Goal: Communication & Community: Connect with others

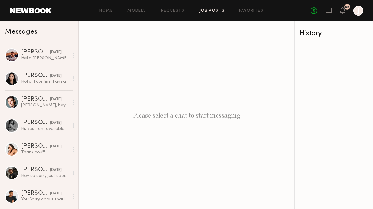
click at [215, 10] on link "Job Posts" at bounding box center [211, 11] width 25 height 4
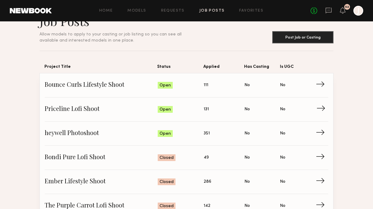
scroll to position [20, 0]
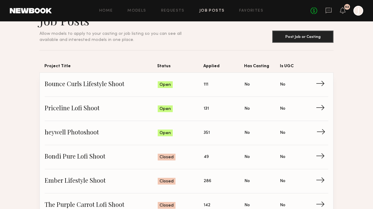
click at [320, 130] on span "→" at bounding box center [322, 133] width 13 height 9
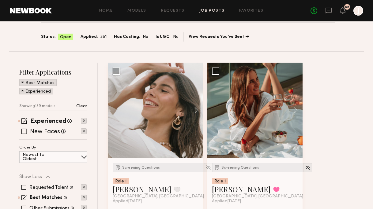
scroll to position [35, 0]
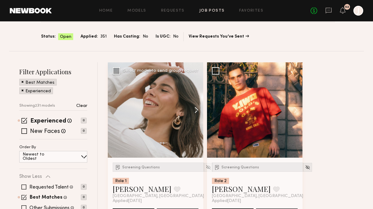
click at [196, 109] on button at bounding box center [194, 109] width 20 height 95
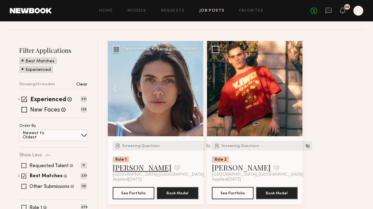
scroll to position [61, 0]
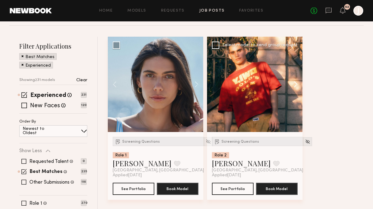
click at [296, 86] on button at bounding box center [293, 84] width 20 height 95
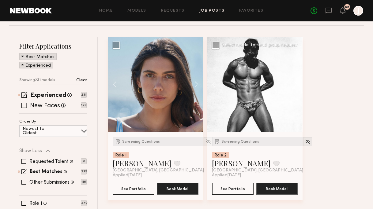
click at [296, 86] on button at bounding box center [293, 84] width 20 height 95
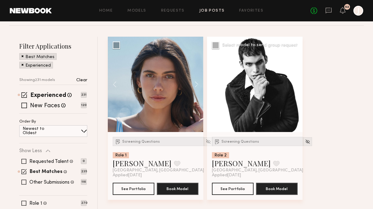
click at [296, 86] on button at bounding box center [293, 84] width 20 height 95
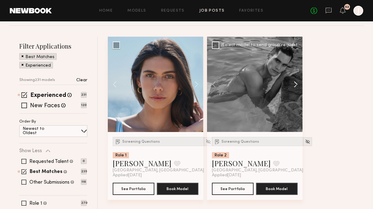
click at [296, 86] on button at bounding box center [293, 84] width 20 height 95
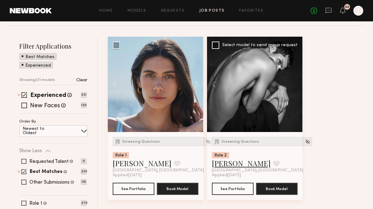
click at [227, 165] on link "Marvin C." at bounding box center [241, 164] width 59 height 10
click at [146, 163] on link "Domenique B." at bounding box center [142, 164] width 59 height 10
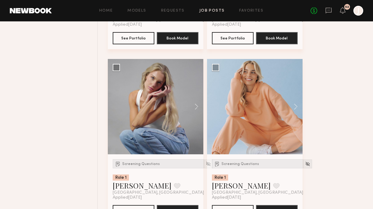
scroll to position [564, 0]
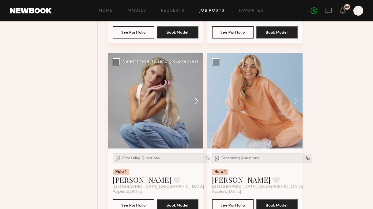
click at [193, 103] on button at bounding box center [194, 100] width 20 height 95
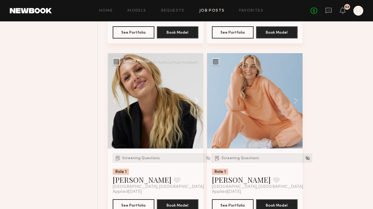
click at [194, 103] on button at bounding box center [194, 100] width 20 height 95
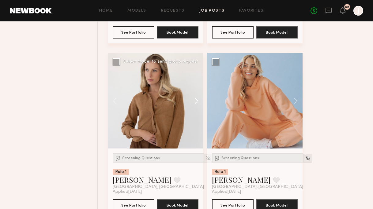
click at [196, 103] on button at bounding box center [194, 100] width 20 height 95
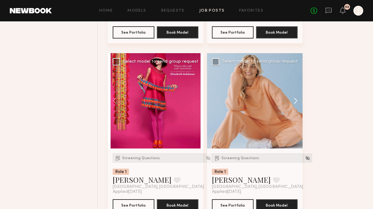
click at [297, 101] on button at bounding box center [293, 100] width 20 height 95
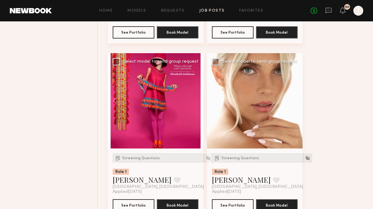
click at [297, 101] on button at bounding box center [293, 100] width 20 height 95
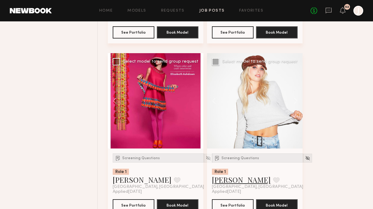
click at [222, 184] on link "Allea S." at bounding box center [241, 180] width 59 height 10
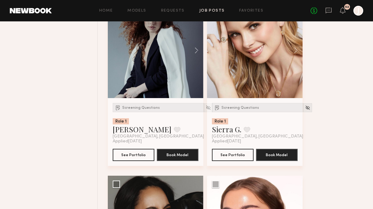
scroll to position [1259, 0]
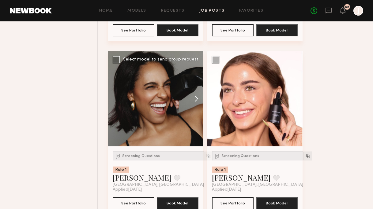
click at [196, 102] on button at bounding box center [194, 98] width 20 height 95
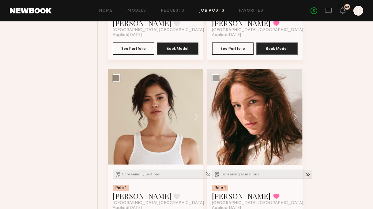
scroll to position [1758, 0]
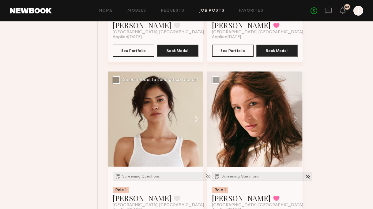
click at [197, 122] on button at bounding box center [194, 119] width 20 height 95
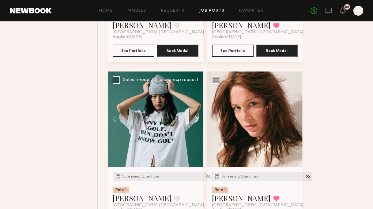
click at [197, 123] on button at bounding box center [194, 119] width 20 height 95
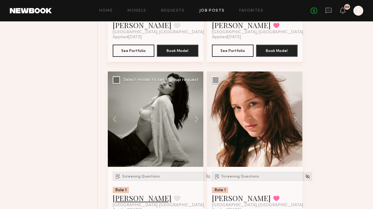
click at [139, 199] on link "Vallerie K." at bounding box center [142, 198] width 59 height 10
click at [295, 116] on button at bounding box center [293, 119] width 20 height 95
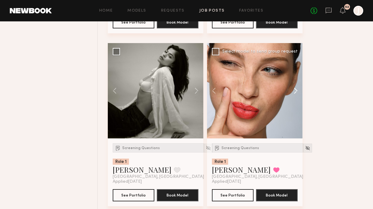
scroll to position [1798, 0]
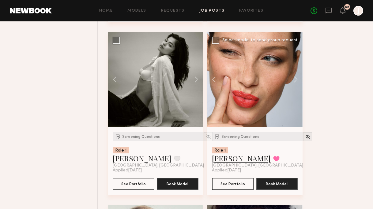
click at [230, 160] on link "[PERSON_NAME]" at bounding box center [241, 159] width 59 height 10
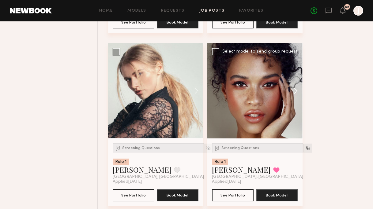
click at [293, 91] on button at bounding box center [293, 90] width 20 height 95
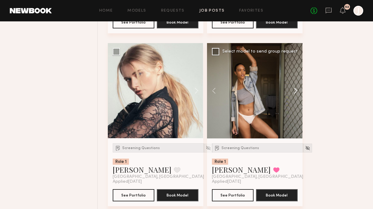
click at [294, 91] on button at bounding box center [293, 90] width 20 height 95
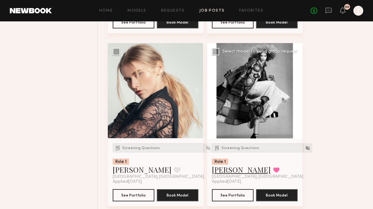
click at [239, 173] on link "Alexandra W." at bounding box center [241, 170] width 59 height 10
click at [200, 91] on button at bounding box center [194, 90] width 20 height 95
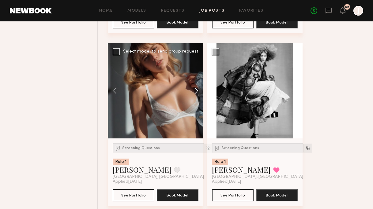
click at [200, 91] on button at bounding box center [194, 90] width 20 height 95
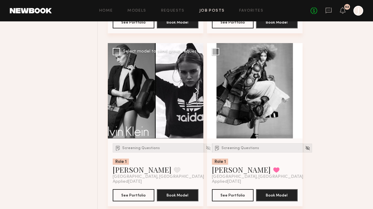
click at [200, 91] on button at bounding box center [194, 90] width 20 height 95
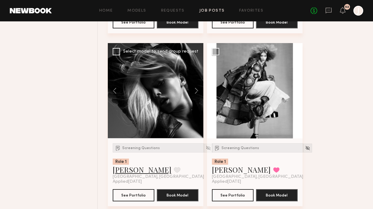
click at [129, 174] on link "[PERSON_NAME]" at bounding box center [142, 170] width 59 height 10
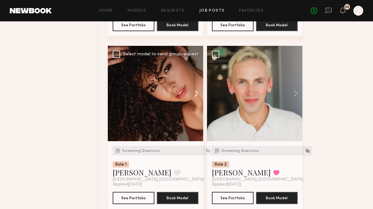
click at [198, 96] on button at bounding box center [194, 93] width 20 height 95
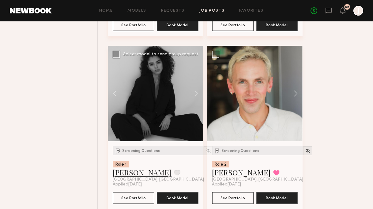
click at [134, 173] on link "Ágatha F." at bounding box center [142, 173] width 59 height 10
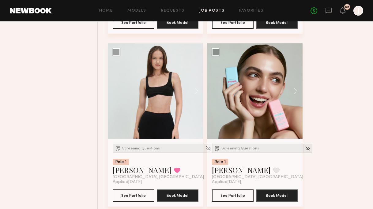
scroll to position [2306, 0]
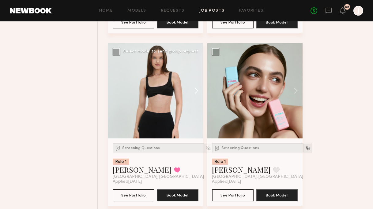
click at [195, 96] on button at bounding box center [194, 90] width 20 height 95
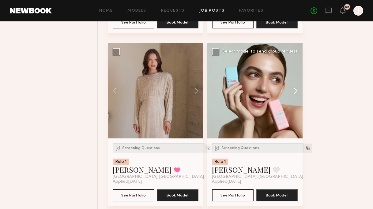
click at [290, 91] on button at bounding box center [293, 90] width 20 height 95
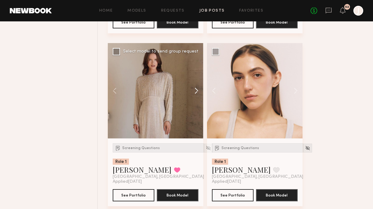
click at [197, 91] on button at bounding box center [194, 90] width 20 height 95
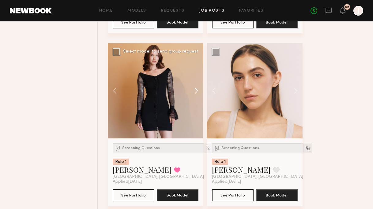
click at [197, 91] on button at bounding box center [194, 90] width 20 height 95
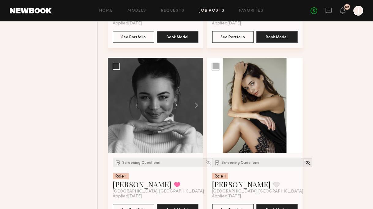
scroll to position [2485, 0]
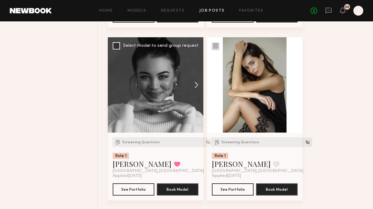
click at [197, 87] on button at bounding box center [194, 84] width 20 height 95
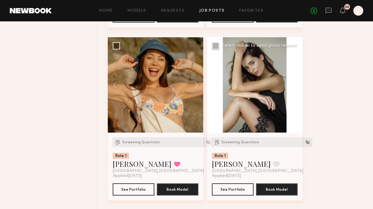
click at [296, 86] on button at bounding box center [293, 84] width 20 height 95
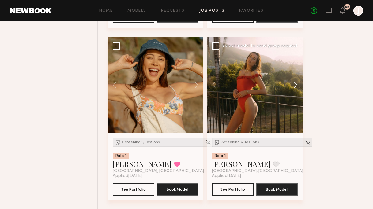
click at [296, 86] on button at bounding box center [293, 84] width 20 height 95
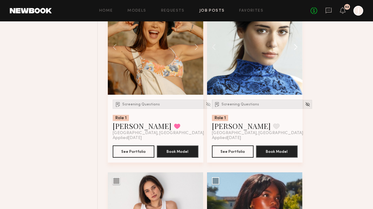
scroll to position [2660, 0]
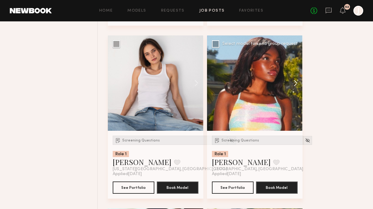
click at [296, 86] on button at bounding box center [293, 83] width 20 height 95
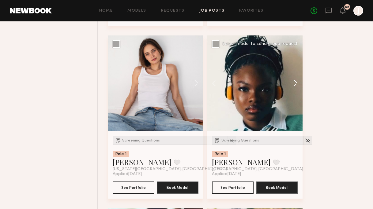
click at [296, 86] on button at bounding box center [293, 83] width 20 height 95
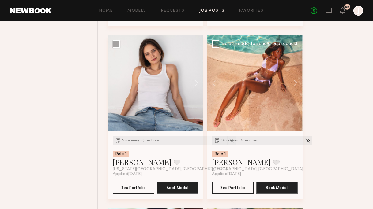
click at [225, 165] on link "[PERSON_NAME]" at bounding box center [241, 162] width 59 height 10
click at [196, 88] on button at bounding box center [194, 83] width 20 height 95
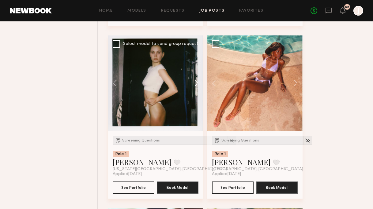
click at [196, 88] on button at bounding box center [194, 83] width 20 height 95
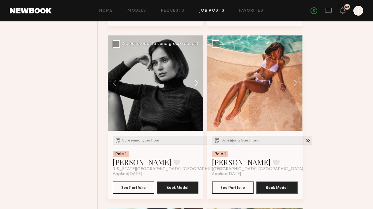
click at [196, 88] on button at bounding box center [194, 83] width 20 height 95
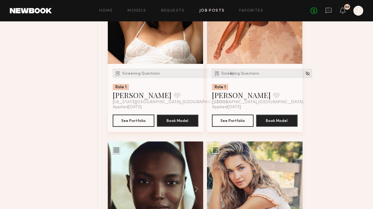
scroll to position [2834, 0]
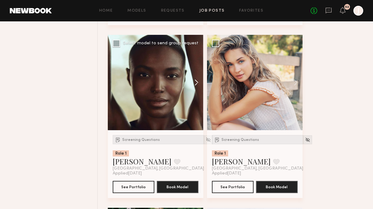
click at [196, 86] on button at bounding box center [194, 82] width 20 height 95
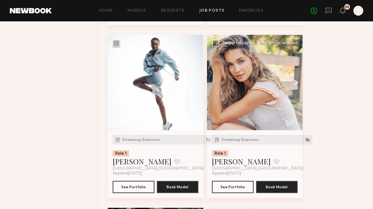
click at [294, 84] on button at bounding box center [293, 82] width 20 height 95
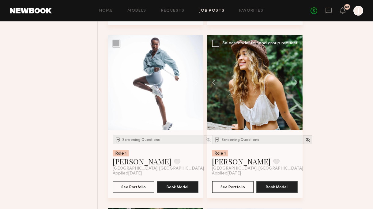
click at [295, 84] on button at bounding box center [293, 82] width 20 height 95
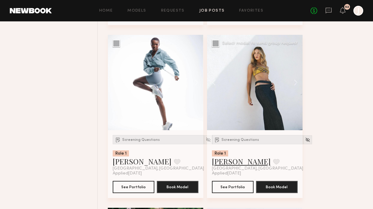
click at [228, 165] on link "Chloe C." at bounding box center [241, 162] width 59 height 10
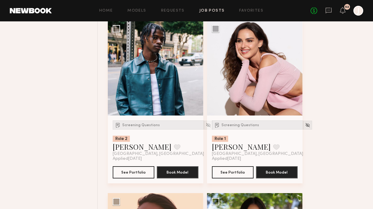
scroll to position [3021, 0]
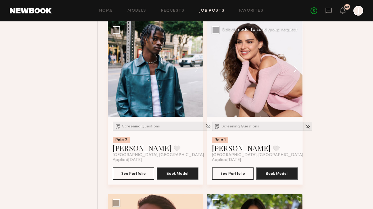
click at [298, 70] on button at bounding box center [293, 68] width 20 height 95
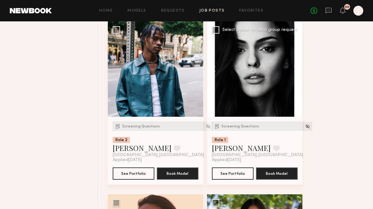
click at [298, 70] on button at bounding box center [293, 68] width 20 height 95
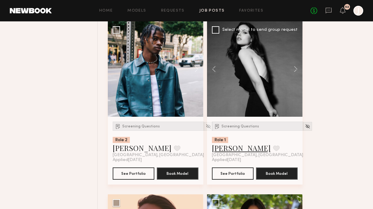
click at [239, 150] on link "Isabella A." at bounding box center [241, 148] width 59 height 10
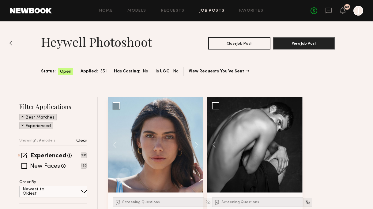
scroll to position [192, 0]
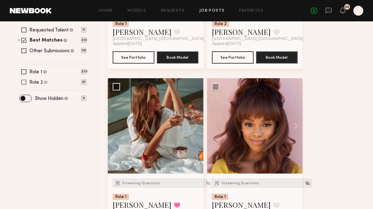
click at [24, 81] on span at bounding box center [23, 82] width 5 height 5
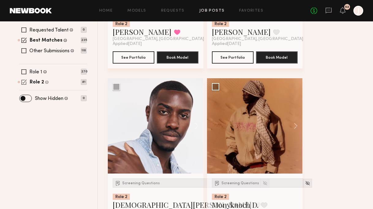
click at [24, 82] on span at bounding box center [23, 82] width 5 height 5
click at [25, 81] on span at bounding box center [23, 82] width 5 height 5
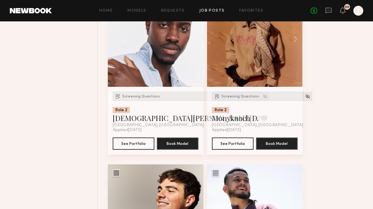
scroll to position [384, 0]
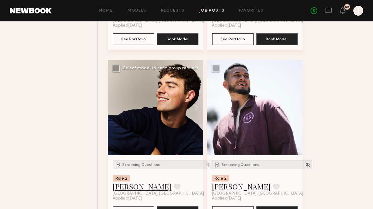
click at [134, 189] on link "Sterling R." at bounding box center [142, 187] width 59 height 10
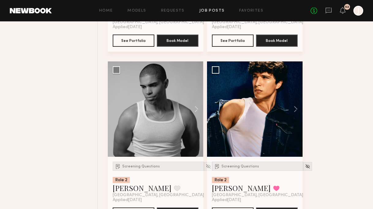
scroll to position [562, 0]
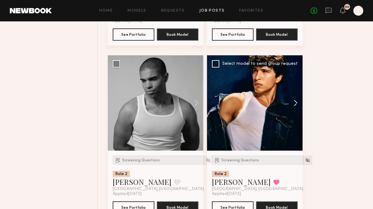
click at [295, 103] on button at bounding box center [293, 102] width 20 height 95
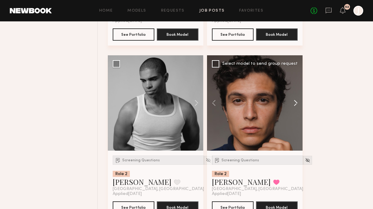
click at [295, 103] on button at bounding box center [293, 102] width 20 height 95
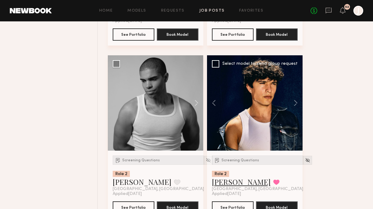
click at [229, 185] on link "Xavier G." at bounding box center [241, 182] width 59 height 10
click at [192, 103] on button at bounding box center [194, 102] width 20 height 95
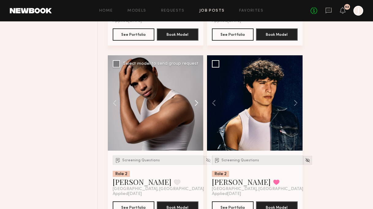
click at [194, 103] on button at bounding box center [194, 102] width 20 height 95
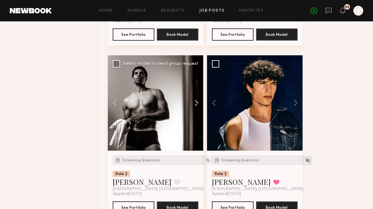
click at [194, 103] on button at bounding box center [194, 102] width 20 height 95
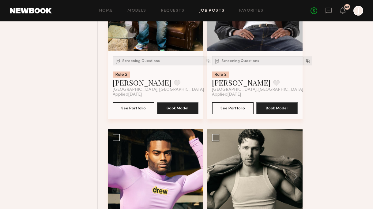
scroll to position [876, 0]
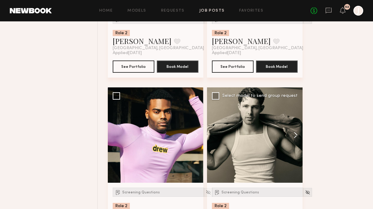
click at [293, 134] on button at bounding box center [293, 135] width 20 height 95
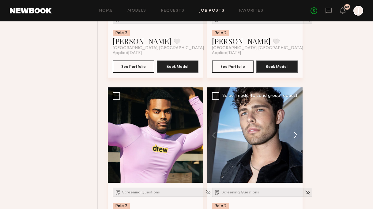
click at [293, 134] on button at bounding box center [293, 135] width 20 height 95
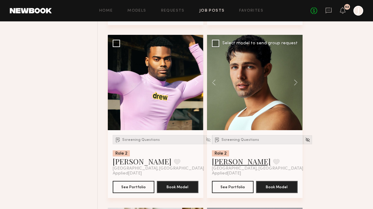
scroll to position [1056, 0]
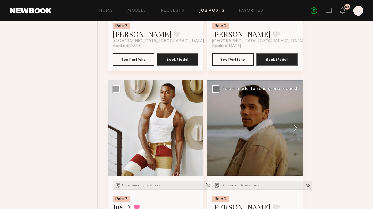
click at [294, 131] on button at bounding box center [293, 127] width 20 height 95
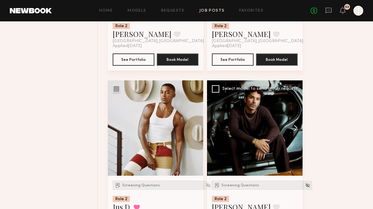
click at [295, 129] on button at bounding box center [293, 127] width 20 height 95
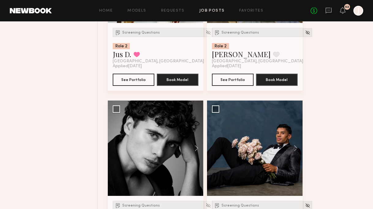
scroll to position [1230, 0]
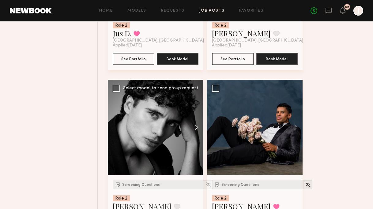
click at [197, 127] on button at bounding box center [194, 127] width 20 height 95
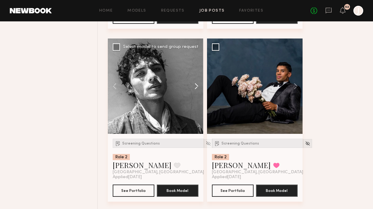
scroll to position [1272, 0]
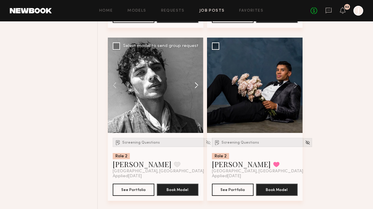
click at [194, 86] on button at bounding box center [194, 85] width 20 height 95
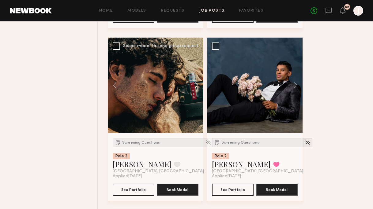
click at [195, 86] on button at bounding box center [194, 85] width 20 height 95
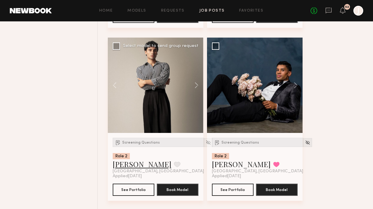
click at [142, 163] on link "Maximilian S." at bounding box center [142, 164] width 59 height 10
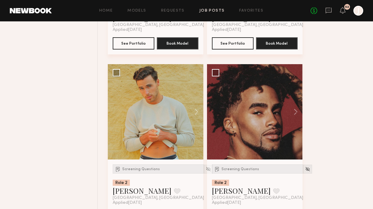
scroll to position [1592, 0]
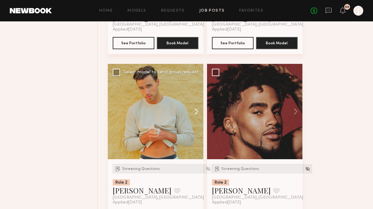
click at [196, 115] on button at bounding box center [194, 111] width 20 height 95
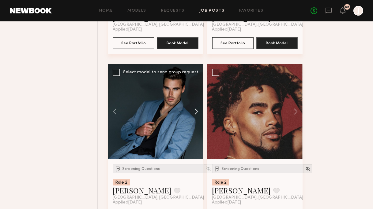
click at [196, 115] on button at bounding box center [194, 111] width 20 height 95
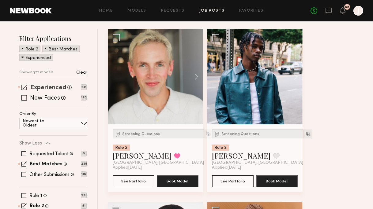
scroll to position [120, 0]
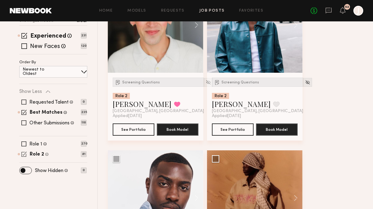
click at [25, 152] on span at bounding box center [23, 154] width 5 height 5
click at [24, 144] on span at bounding box center [23, 144] width 5 height 5
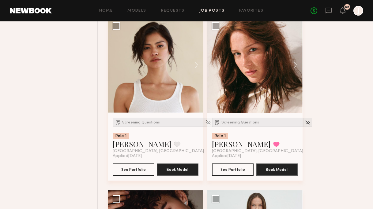
scroll to position [1118, 0]
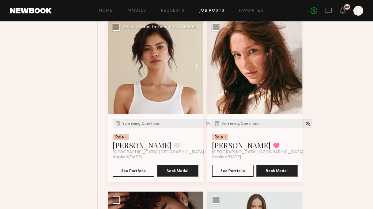
click at [195, 67] on button at bounding box center [194, 66] width 20 height 95
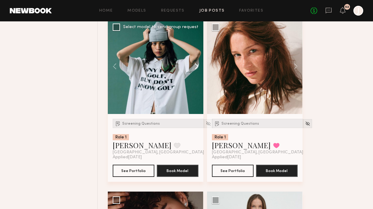
click at [195, 67] on button at bounding box center [194, 66] width 20 height 95
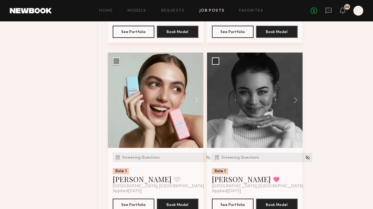
scroll to position [1431, 0]
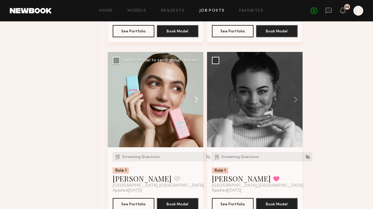
click at [194, 103] on button at bounding box center [194, 99] width 20 height 95
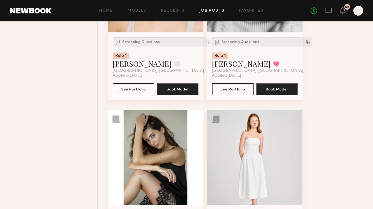
scroll to position [1607, 0]
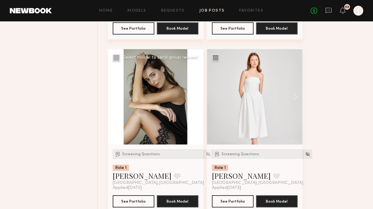
click at [199, 98] on button at bounding box center [194, 96] width 20 height 95
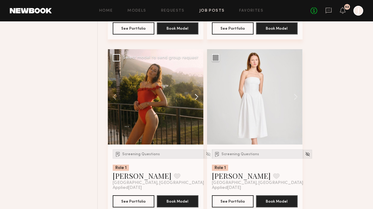
click at [199, 98] on button at bounding box center [194, 96] width 20 height 95
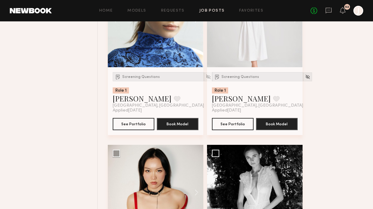
scroll to position [1802, 0]
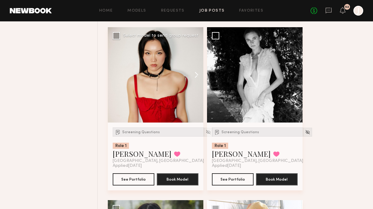
click at [197, 77] on button at bounding box center [194, 74] width 20 height 95
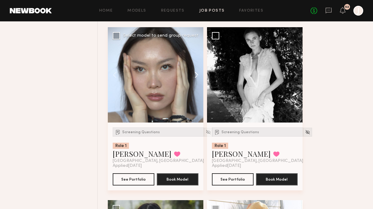
click at [197, 77] on button at bounding box center [194, 74] width 20 height 95
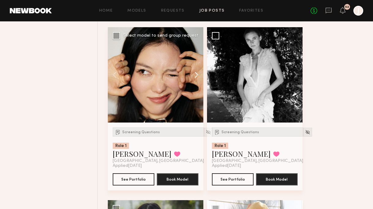
click at [197, 77] on button at bounding box center [194, 74] width 20 height 95
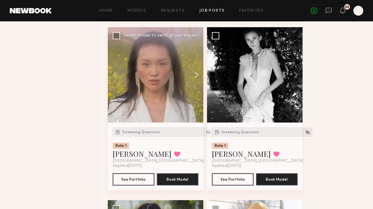
click at [197, 77] on button at bounding box center [194, 74] width 20 height 95
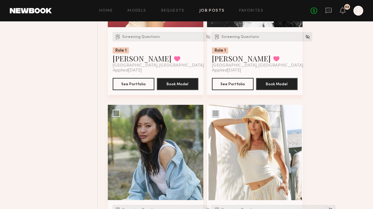
scroll to position [1960, 0]
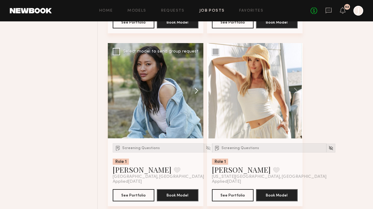
click at [197, 95] on button at bounding box center [194, 90] width 20 height 95
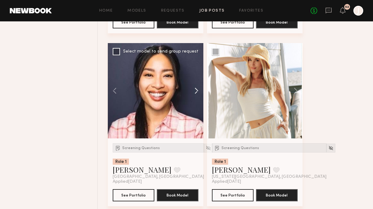
scroll to position [2109, 0]
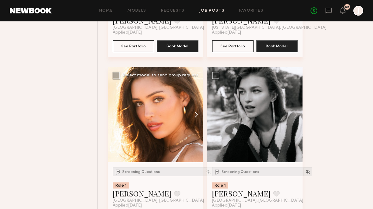
click at [196, 119] on button at bounding box center [194, 114] width 20 height 95
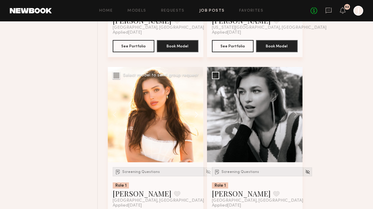
click at [196, 119] on button at bounding box center [194, 114] width 20 height 95
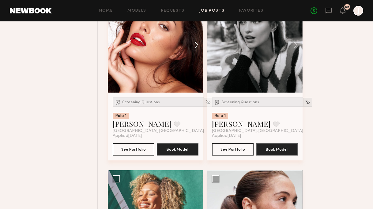
scroll to position [2262, 0]
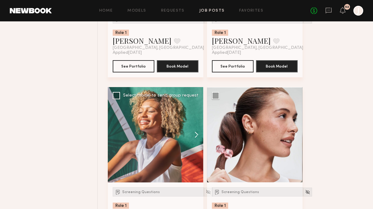
click at [195, 133] on button at bounding box center [194, 134] width 20 height 95
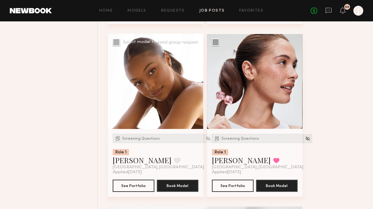
scroll to position [2322, 0]
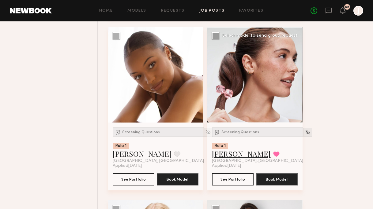
click at [242, 158] on link "Jasmine G." at bounding box center [241, 154] width 59 height 10
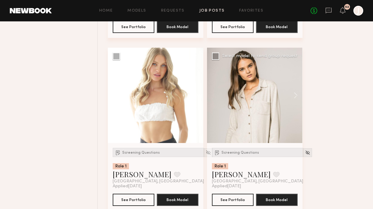
scroll to position [3885, 0]
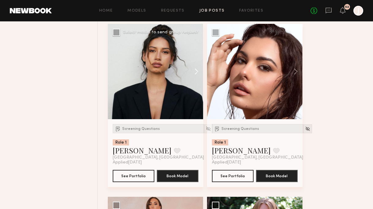
click at [195, 73] on button at bounding box center [194, 71] width 20 height 95
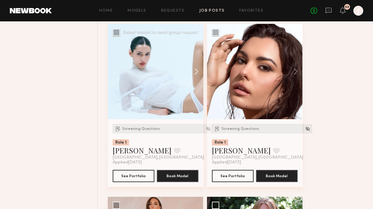
click at [195, 73] on button at bounding box center [194, 71] width 20 height 95
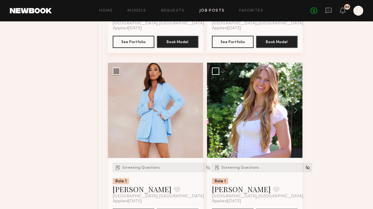
scroll to position [3846, 0]
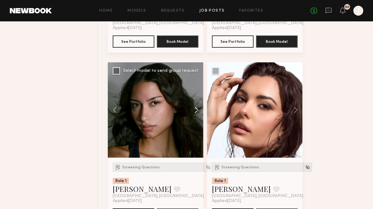
click at [196, 114] on button at bounding box center [194, 109] width 20 height 95
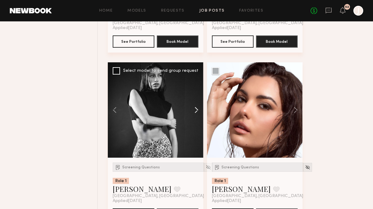
click at [196, 114] on button at bounding box center [194, 109] width 20 height 95
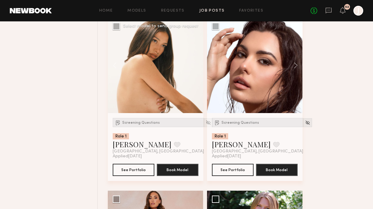
scroll to position [3891, 0]
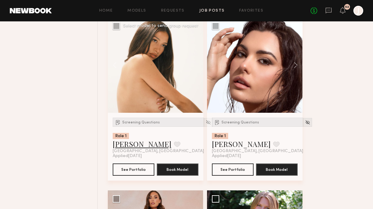
click at [123, 149] on link "Xylah S." at bounding box center [142, 144] width 59 height 10
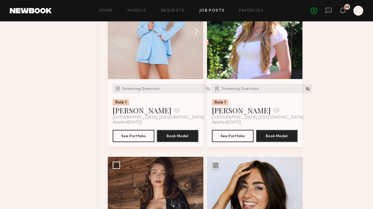
scroll to position [4207, 0]
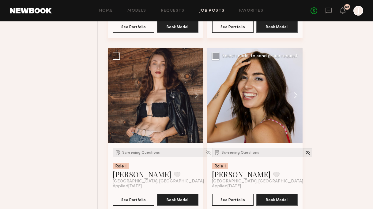
click at [296, 99] on button at bounding box center [293, 95] width 20 height 95
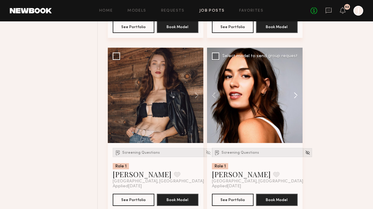
click at [296, 99] on button at bounding box center [293, 95] width 20 height 95
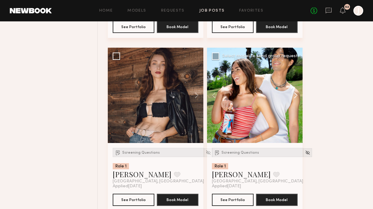
scroll to position [4363, 0]
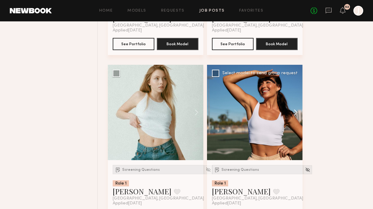
click at [294, 116] on button at bounding box center [293, 112] width 20 height 95
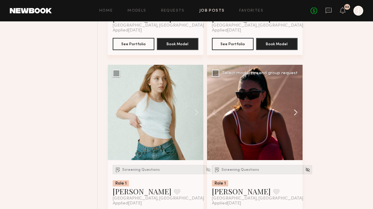
click at [294, 117] on button at bounding box center [293, 112] width 20 height 95
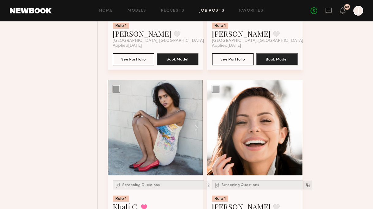
scroll to position [4528, 0]
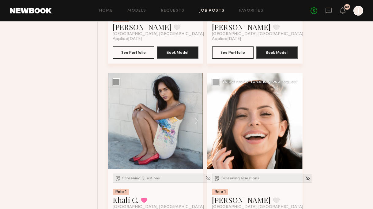
click at [295, 124] on button at bounding box center [293, 120] width 20 height 95
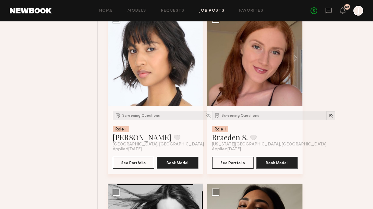
scroll to position [5210, 0]
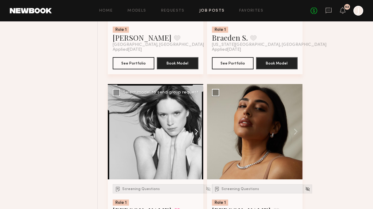
click at [194, 134] on button at bounding box center [194, 131] width 20 height 95
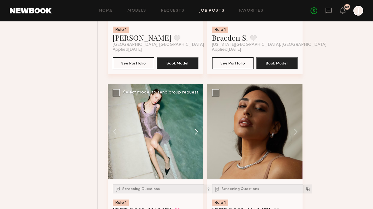
click at [196, 135] on button at bounding box center [194, 131] width 20 height 95
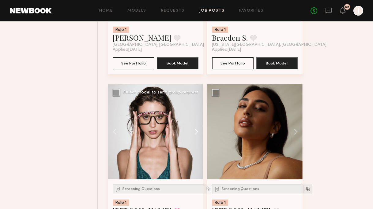
click at [196, 135] on button at bounding box center [194, 131] width 20 height 95
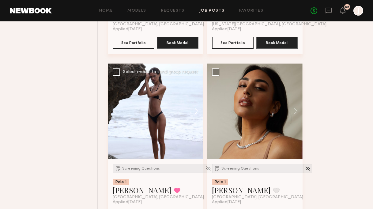
scroll to position [5279, 0]
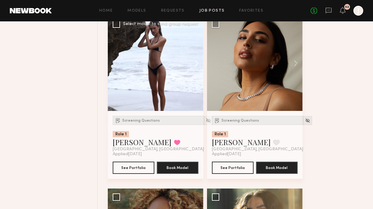
click at [196, 68] on button at bounding box center [194, 63] width 20 height 95
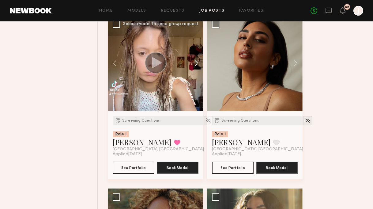
click at [196, 68] on button at bounding box center [194, 63] width 20 height 95
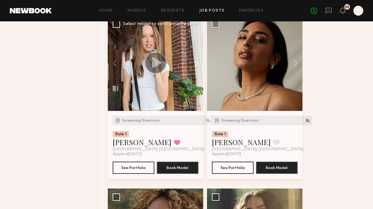
click at [196, 68] on button at bounding box center [194, 63] width 20 height 95
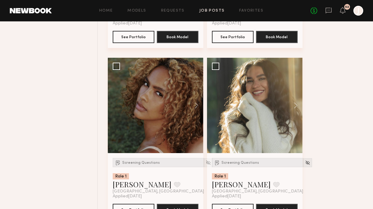
scroll to position [5422, 0]
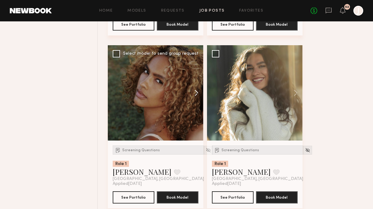
click at [196, 98] on button at bounding box center [194, 92] width 20 height 95
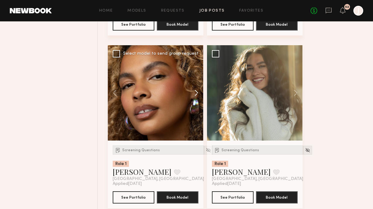
click at [196, 98] on button at bounding box center [194, 92] width 20 height 95
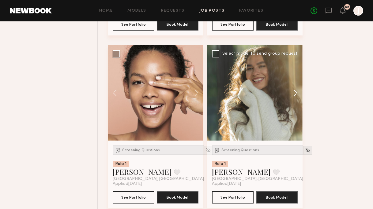
click at [297, 99] on button at bounding box center [293, 92] width 20 height 95
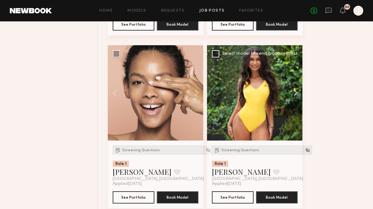
click at [297, 99] on button at bounding box center [293, 92] width 20 height 95
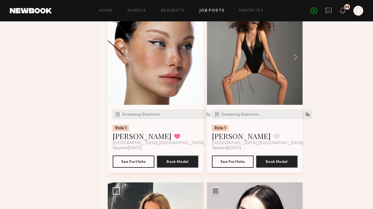
scroll to position [5602, 0]
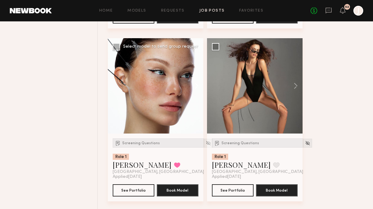
click at [196, 92] on button at bounding box center [194, 85] width 20 height 95
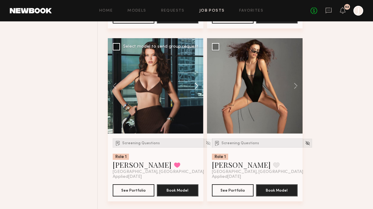
click at [196, 92] on button at bounding box center [194, 85] width 20 height 95
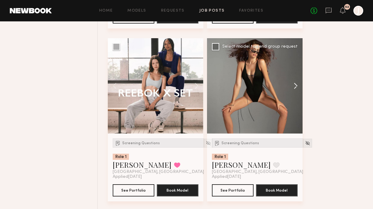
click at [299, 91] on button at bounding box center [293, 85] width 20 height 95
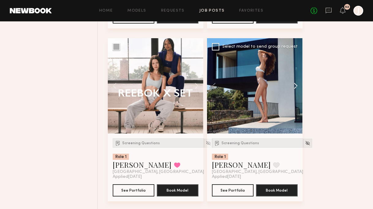
click at [297, 91] on button at bounding box center [293, 85] width 20 height 95
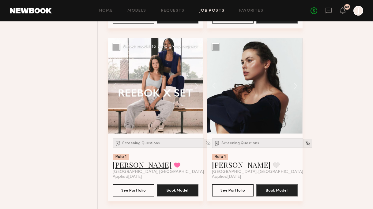
click at [134, 170] on link "Marina F." at bounding box center [142, 165] width 59 height 10
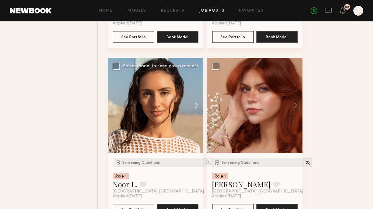
scroll to position [6103, 0]
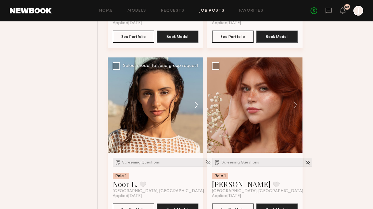
click at [197, 115] on button at bounding box center [194, 105] width 20 height 95
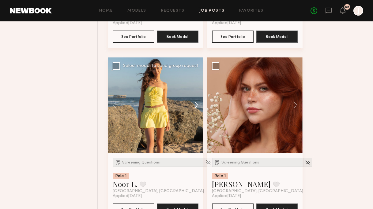
click at [197, 112] on button at bounding box center [194, 105] width 20 height 95
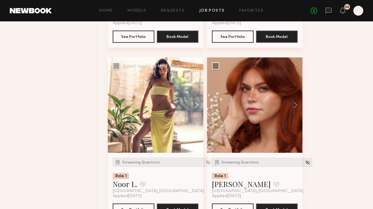
click at [197, 112] on button at bounding box center [194, 105] width 20 height 95
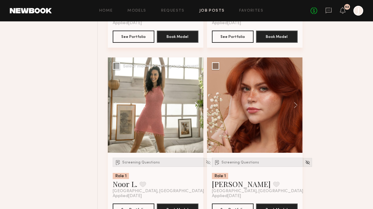
scroll to position [6153, 0]
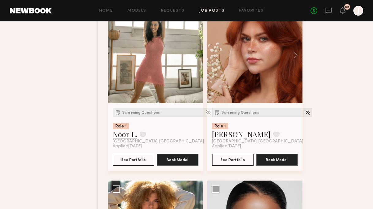
click at [128, 138] on link "Noor L." at bounding box center [125, 134] width 24 height 10
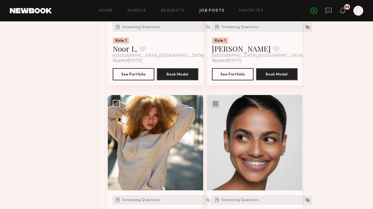
scroll to position [6295, 0]
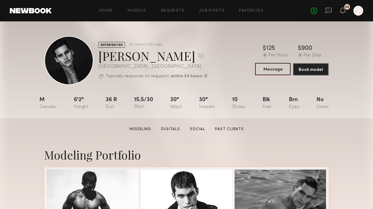
click at [274, 69] on button "Message" at bounding box center [273, 69] width 36 height 12
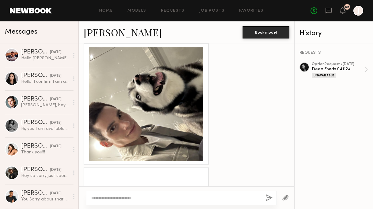
scroll to position [1158, 0]
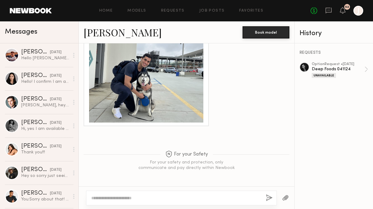
click at [155, 200] on textarea at bounding box center [176, 198] width 170 height 6
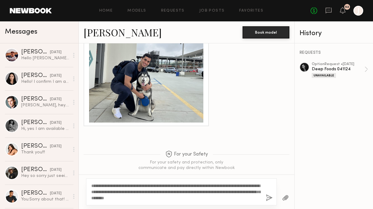
drag, startPoint x: 248, startPoint y: 186, endPoint x: 231, endPoint y: 186, distance: 17.1
click at [231, 186] on textarea "**********" at bounding box center [176, 192] width 170 height 18
drag, startPoint x: 120, startPoint y: 192, endPoint x: 92, endPoint y: 192, distance: 28.5
click at [92, 192] on textarea "**********" at bounding box center [176, 192] width 170 height 18
drag, startPoint x: 187, startPoint y: 193, endPoint x: 170, endPoint y: 193, distance: 17.8
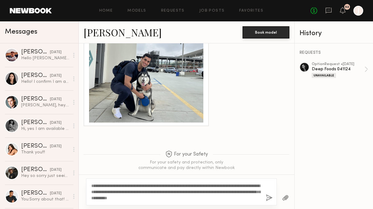
click at [170, 193] on textarea "**********" at bounding box center [176, 192] width 170 height 18
drag, startPoint x: 188, startPoint y: 193, endPoint x: 181, endPoint y: 193, distance: 6.8
click at [181, 193] on textarea "**********" at bounding box center [176, 192] width 170 height 18
click at [218, 193] on textarea "**********" at bounding box center [176, 192] width 170 height 18
drag, startPoint x: 253, startPoint y: 192, endPoint x: 181, endPoint y: 193, distance: 71.0
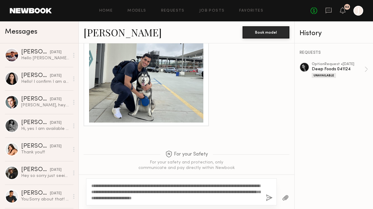
click at [181, 193] on textarea "**********" at bounding box center [176, 192] width 170 height 18
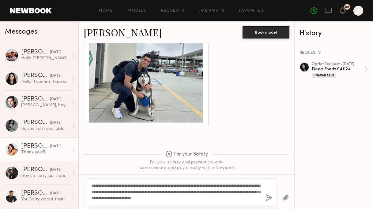
type textarea "**********"
click at [46, 150] on div "Thank you!!!" at bounding box center [45, 153] width 48 height 6
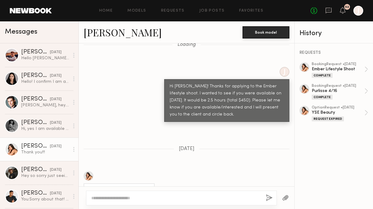
scroll to position [16, 0]
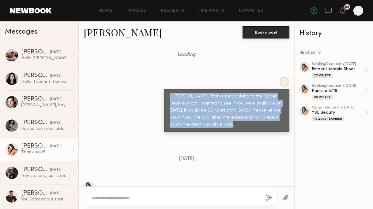
drag, startPoint x: 170, startPoint y: 96, endPoint x: 207, endPoint y: 124, distance: 45.9
click at [207, 124] on div "Hi Caina! Thanks for applying to the Ember lifestyle shoot. I wanted to see if …" at bounding box center [227, 110] width 114 height 35
copy div "Hi Caina! Thanks for applying to the Ember lifestyle shoot. I wanted to see if …"
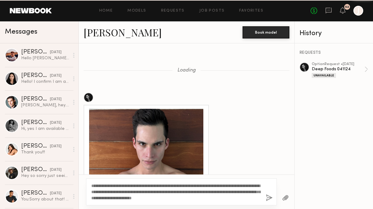
scroll to position [1158, 0]
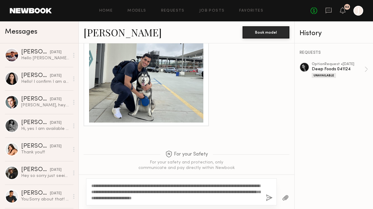
drag, startPoint x: 242, startPoint y: 199, endPoint x: 83, endPoint y: 185, distance: 159.5
click at [83, 185] on div "**********" at bounding box center [186, 192] width 215 height 35
drag, startPoint x: 107, startPoint y: 185, endPoint x: 97, endPoint y: 185, distance: 10.4
click at [97, 185] on textarea "**********" at bounding box center [176, 192] width 170 height 18
drag, startPoint x: 190, startPoint y: 186, endPoint x: 162, endPoint y: 186, distance: 28.5
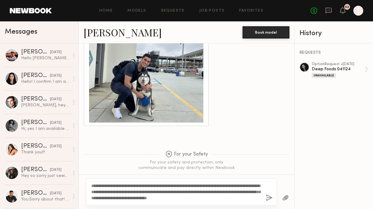
click at [162, 186] on textarea "**********" at bounding box center [176, 192] width 170 height 18
click at [141, 192] on textarea "**********" at bounding box center [176, 192] width 170 height 18
drag, startPoint x: 211, startPoint y: 191, endPoint x: 205, endPoint y: 191, distance: 6.1
click at [205, 191] on textarea "**********" at bounding box center [176, 192] width 170 height 18
type textarea "**********"
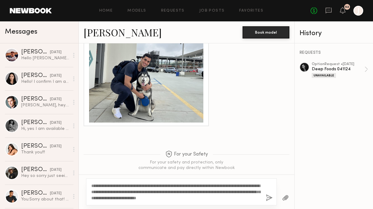
click at [102, 32] on link "[PERSON_NAME]" at bounding box center [123, 32] width 78 height 13
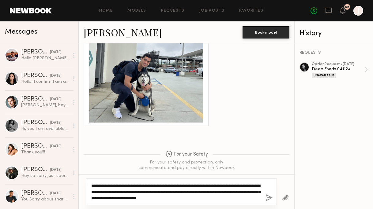
click at [249, 199] on textarea "**********" at bounding box center [176, 192] width 170 height 18
drag, startPoint x: 256, startPoint y: 198, endPoint x: 91, endPoint y: 182, distance: 165.7
click at [91, 182] on div "**********" at bounding box center [181, 192] width 191 height 27
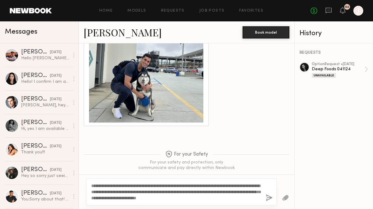
click at [269, 198] on button "button" at bounding box center [269, 199] width 7 height 8
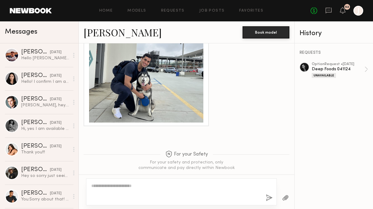
scroll to position [1297, 0]
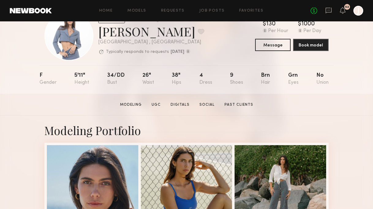
scroll to position [25, 0]
click at [278, 45] on button "Message" at bounding box center [273, 44] width 36 height 12
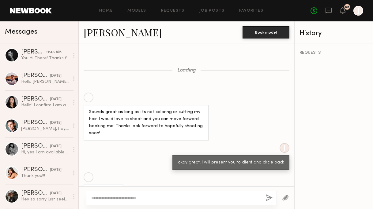
scroll to position [453, 0]
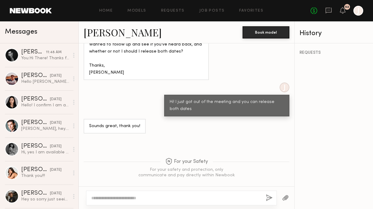
click at [150, 196] on textarea at bounding box center [176, 198] width 170 height 6
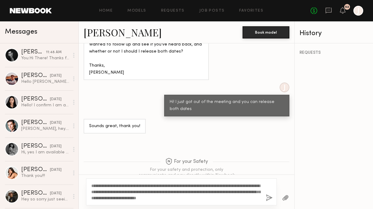
type textarea "**********"
click at [133, 33] on link "Domenique B." at bounding box center [123, 32] width 78 height 13
click at [269, 197] on button "button" at bounding box center [269, 199] width 7 height 8
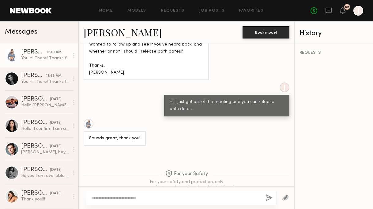
scroll to position [604, 0]
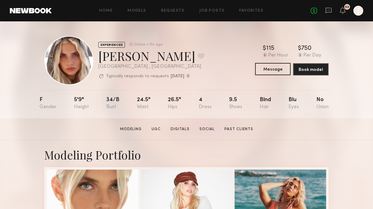
click at [275, 73] on button "Message" at bounding box center [273, 69] width 36 height 12
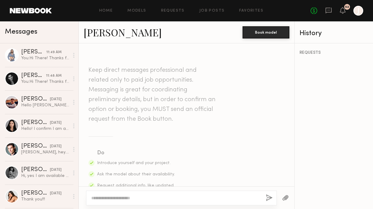
click at [185, 197] on textarea at bounding box center [176, 198] width 170 height 6
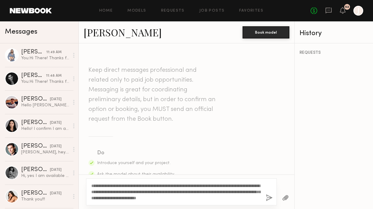
type textarea "**********"
click at [108, 32] on link "Allea S." at bounding box center [123, 32] width 78 height 13
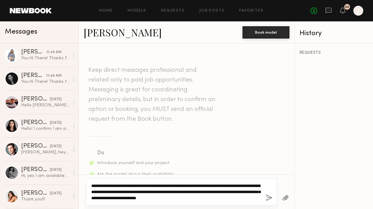
click at [211, 192] on textarea "**********" at bounding box center [176, 192] width 170 height 18
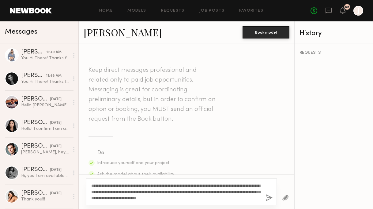
click at [268, 199] on button "button" at bounding box center [269, 199] width 7 height 8
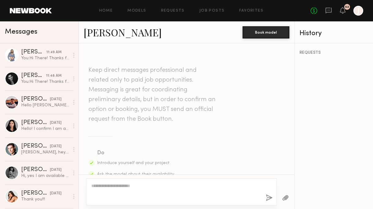
scroll to position [206, 0]
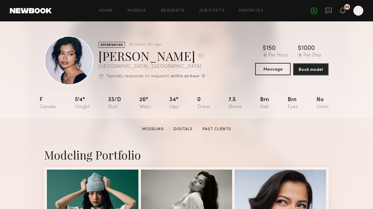
click at [275, 74] on button "Message" at bounding box center [273, 69] width 36 height 12
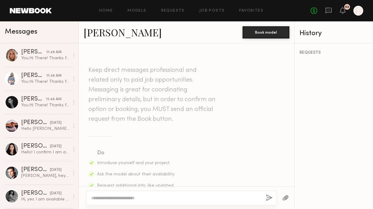
scroll to position [279, 0]
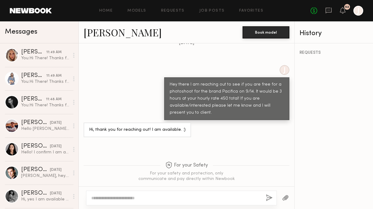
click at [207, 200] on textarea at bounding box center [176, 198] width 170 height 6
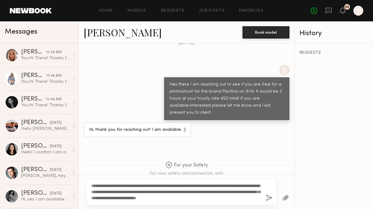
click at [211, 191] on textarea "**********" at bounding box center [176, 192] width 170 height 18
type textarea "**********"
click at [269, 198] on button "button" at bounding box center [269, 199] width 7 height 8
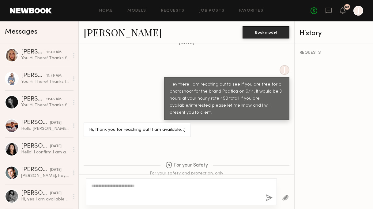
scroll to position [429, 0]
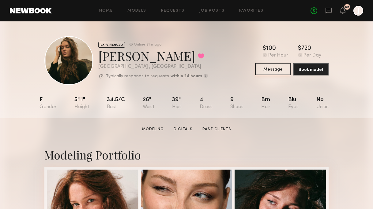
click at [275, 69] on button "Message" at bounding box center [273, 69] width 36 height 12
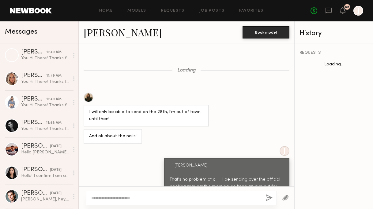
scroll to position [399, 0]
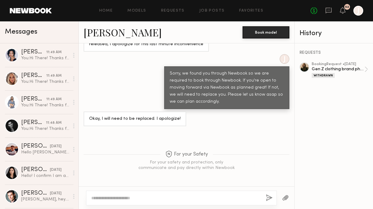
click at [185, 197] on textarea at bounding box center [176, 198] width 170 height 6
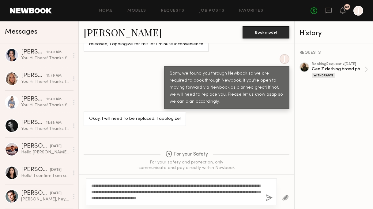
click at [211, 191] on textarea "**********" at bounding box center [176, 192] width 170 height 18
type textarea "**********"
click at [271, 198] on button "button" at bounding box center [269, 199] width 7 height 8
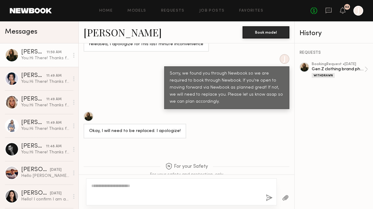
scroll to position [550, 0]
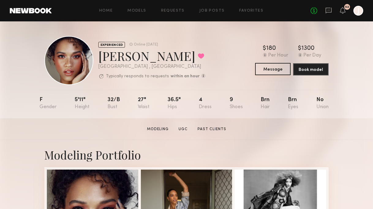
click at [268, 71] on button "Message" at bounding box center [273, 69] width 36 height 12
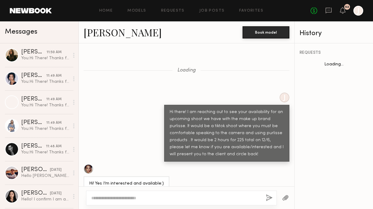
scroll to position [517, 0]
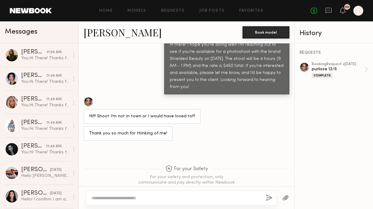
click at [211, 199] on textarea at bounding box center [176, 198] width 170 height 6
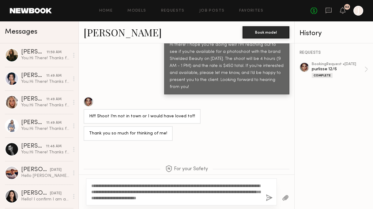
scroll to position [517, 0]
drag, startPoint x: 211, startPoint y: 191, endPoint x: 205, endPoint y: 191, distance: 5.8
click at [205, 191] on textarea "**********" at bounding box center [176, 192] width 170 height 18
type textarea "**********"
click at [271, 196] on button "button" at bounding box center [269, 199] width 7 height 8
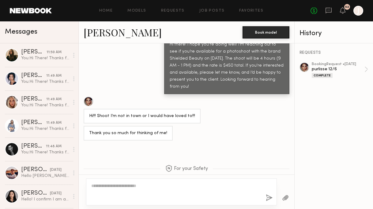
scroll to position [655, 0]
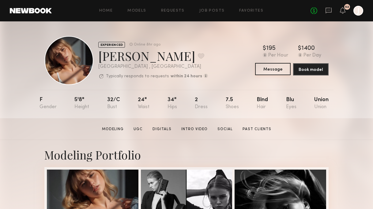
click at [275, 70] on button "Message" at bounding box center [273, 69] width 36 height 12
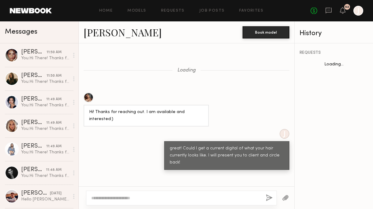
scroll to position [1038, 0]
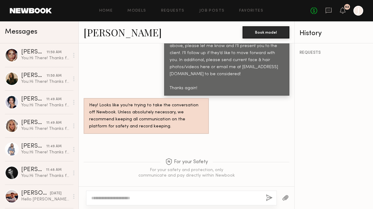
click at [196, 200] on textarea at bounding box center [176, 198] width 170 height 6
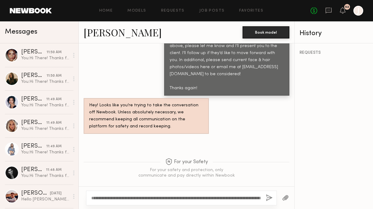
scroll to position [1039, 0]
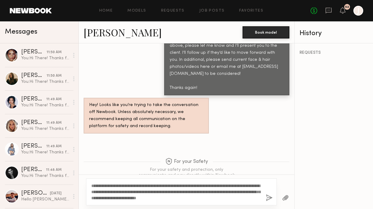
drag, startPoint x: 211, startPoint y: 192, endPoint x: 205, endPoint y: 192, distance: 6.1
click at [205, 192] on textarea "**********" at bounding box center [176, 192] width 170 height 18
type textarea "**********"
click at [269, 197] on button "button" at bounding box center [269, 199] width 7 height 8
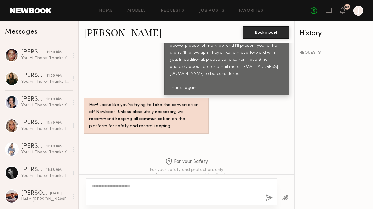
scroll to position [1177, 0]
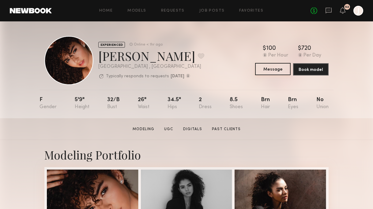
click at [281, 69] on button "Message" at bounding box center [273, 69] width 36 height 12
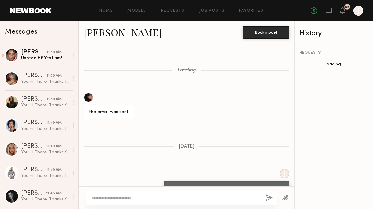
scroll to position [478, 0]
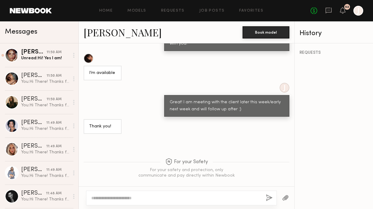
click at [180, 196] on textarea at bounding box center [176, 198] width 170 height 6
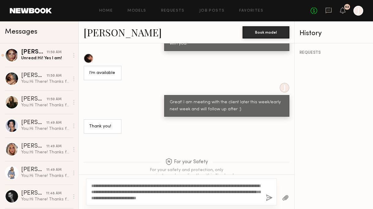
click at [211, 192] on textarea "**********" at bounding box center [176, 192] width 170 height 18
type textarea "**********"
click at [268, 197] on button "button" at bounding box center [269, 199] width 7 height 8
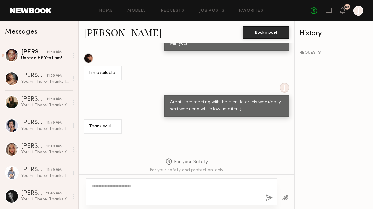
scroll to position [629, 0]
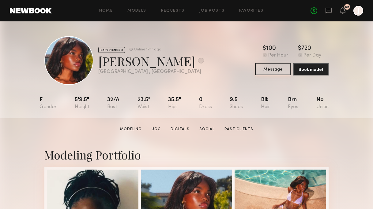
click at [272, 69] on button "Message" at bounding box center [273, 69] width 36 height 12
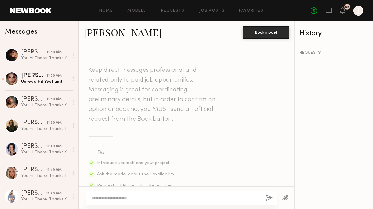
click at [204, 195] on div at bounding box center [181, 198] width 191 height 15
click at [201, 197] on textarea at bounding box center [176, 198] width 170 height 6
paste textarea "**********"
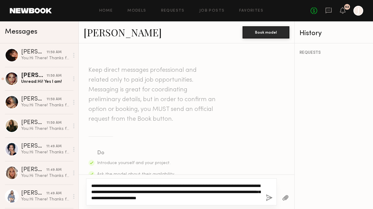
click at [210, 192] on textarea "**********" at bounding box center [176, 192] width 170 height 18
type textarea "**********"
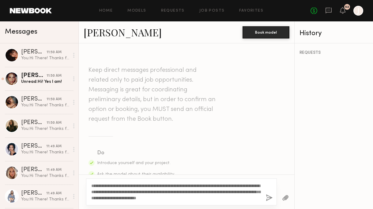
click at [267, 195] on button "button" at bounding box center [269, 199] width 7 height 8
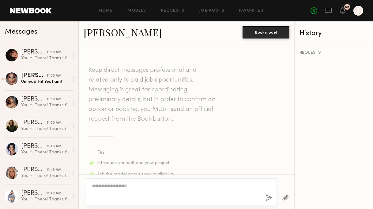
scroll to position [206, 0]
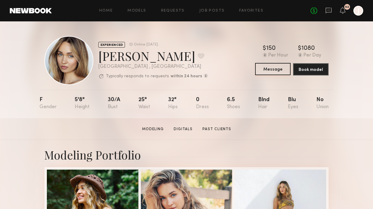
click at [277, 66] on button "Message" at bounding box center [273, 69] width 36 height 12
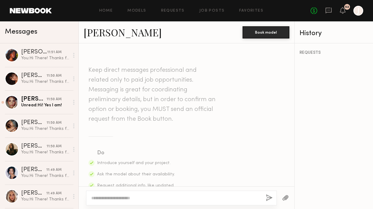
click at [210, 196] on textarea at bounding box center [176, 198] width 170 height 6
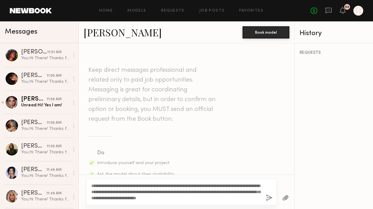
click at [209, 193] on textarea "**********" at bounding box center [176, 192] width 170 height 18
click at [210, 193] on textarea "**********" at bounding box center [176, 192] width 170 height 18
type textarea "**********"
click at [269, 198] on button "button" at bounding box center [269, 199] width 7 height 8
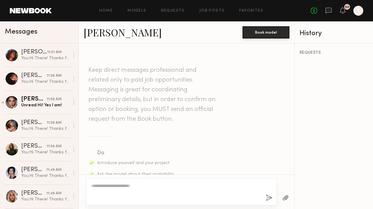
scroll to position [206, 0]
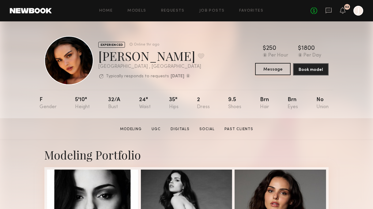
click at [270, 70] on button "Message" at bounding box center [273, 69] width 36 height 12
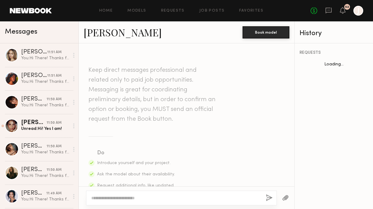
scroll to position [795, 0]
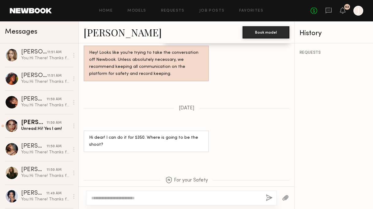
click at [204, 195] on textarea at bounding box center [176, 198] width 170 height 6
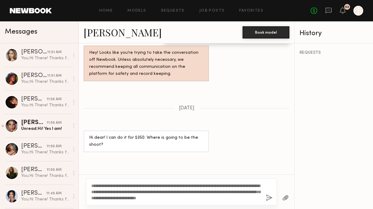
drag, startPoint x: 211, startPoint y: 192, endPoint x: 205, endPoint y: 192, distance: 5.8
click at [205, 192] on textarea "**********" at bounding box center [176, 192] width 170 height 18
type textarea "**********"
click at [270, 197] on button "button" at bounding box center [269, 199] width 7 height 8
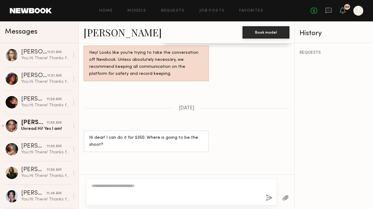
scroll to position [945, 0]
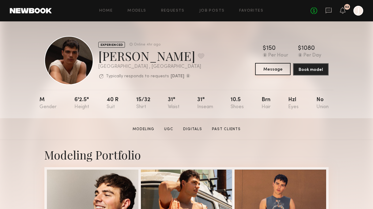
click at [263, 71] on button "Message" at bounding box center [273, 69] width 36 height 12
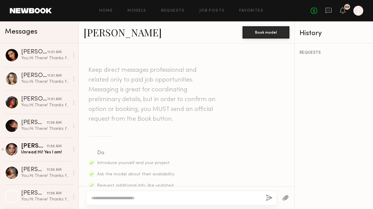
scroll to position [269, 0]
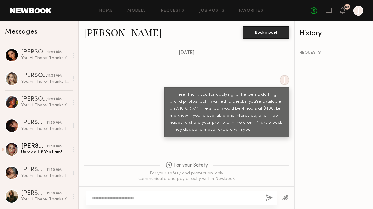
click at [170, 198] on textarea at bounding box center [176, 198] width 170 height 6
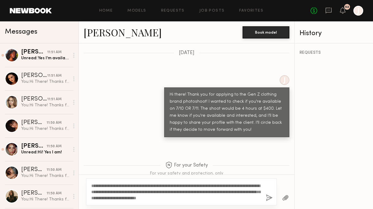
drag, startPoint x: 211, startPoint y: 192, endPoint x: 204, endPoint y: 192, distance: 6.1
click at [204, 192] on textarea "**********" at bounding box center [176, 192] width 170 height 18
type textarea "**********"
click at [270, 198] on button "button" at bounding box center [269, 199] width 7 height 8
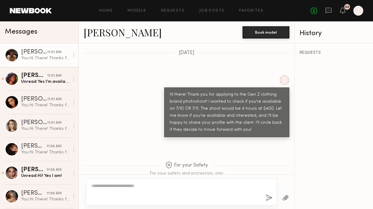
scroll to position [407, 0]
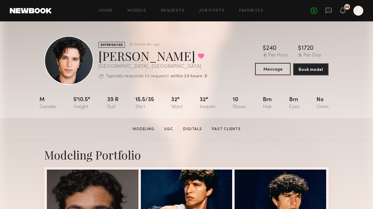
click at [271, 67] on button "Message" at bounding box center [273, 69] width 36 height 12
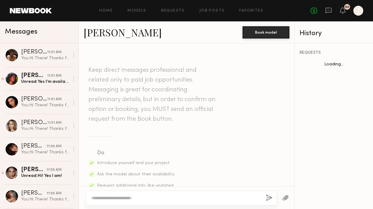
scroll to position [663, 0]
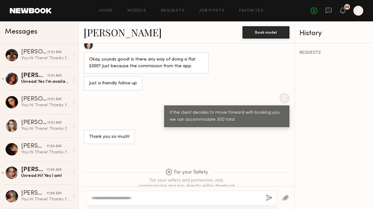
click at [168, 196] on textarea at bounding box center [176, 198] width 170 height 6
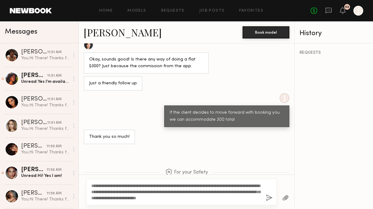
drag, startPoint x: 210, startPoint y: 192, endPoint x: 204, endPoint y: 192, distance: 6.4
click at [204, 192] on textarea "**********" at bounding box center [176, 192] width 170 height 18
type textarea "**********"
click at [269, 198] on button "button" at bounding box center [269, 199] width 7 height 8
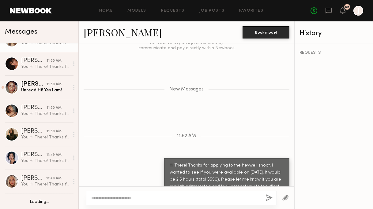
scroll to position [0, 0]
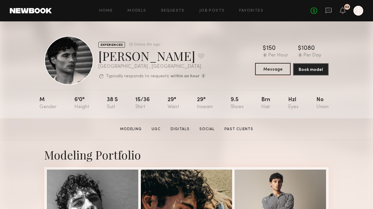
click at [278, 71] on button "Message" at bounding box center [273, 69] width 36 height 12
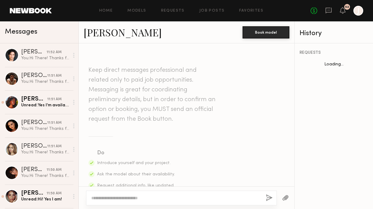
scroll to position [293, 0]
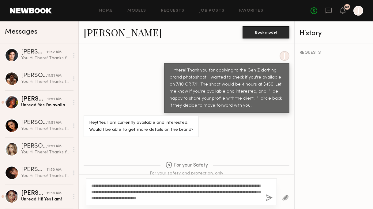
click at [115, 36] on link "[PERSON_NAME]" at bounding box center [123, 32] width 78 height 13
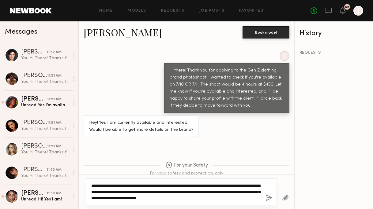
click at [211, 192] on textarea "**********" at bounding box center [176, 192] width 170 height 18
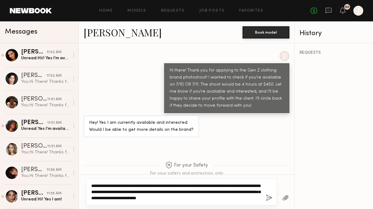
type textarea "**********"
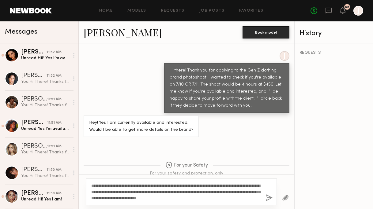
click at [267, 198] on button "button" at bounding box center [269, 199] width 7 height 8
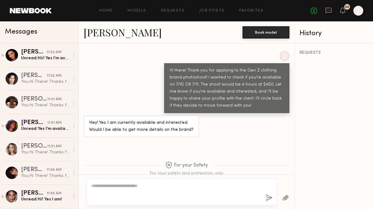
scroll to position [443, 0]
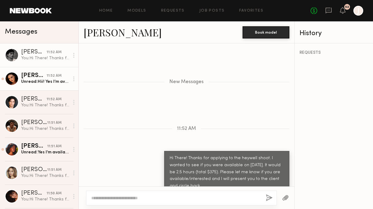
click at [46, 81] on div "Unread: Hii! Yes I’m available ❤️" at bounding box center [45, 82] width 48 height 6
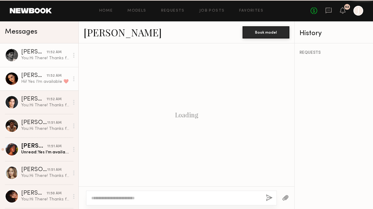
scroll to position [928, 0]
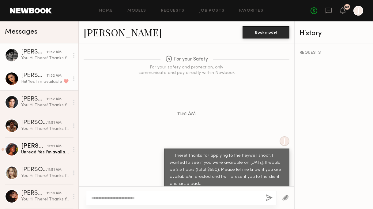
click at [58, 53] on div "11:52 AM" at bounding box center [54, 53] width 15 height 6
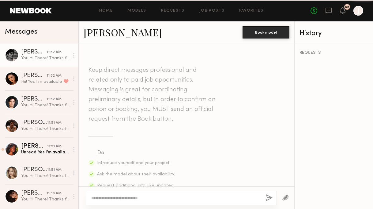
scroll to position [397, 0]
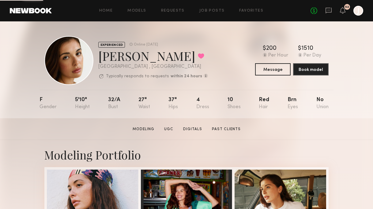
click at [269, 69] on button "Message" at bounding box center [273, 69] width 36 height 12
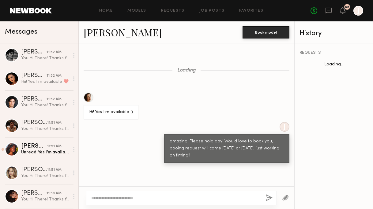
scroll to position [1007, 0]
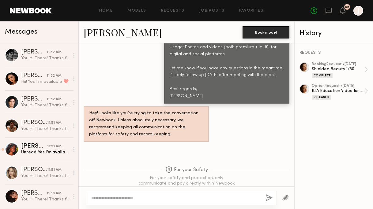
click at [155, 201] on div at bounding box center [181, 198] width 191 height 15
click at [152, 201] on textarea at bounding box center [176, 198] width 170 height 6
paste textarea "**********"
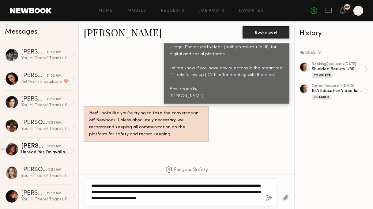
scroll to position [1008, 0]
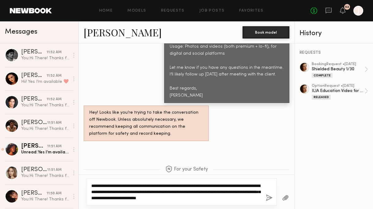
drag, startPoint x: 211, startPoint y: 191, endPoint x: 204, endPoint y: 192, distance: 6.4
click at [204, 192] on textarea "**********" at bounding box center [176, 192] width 170 height 18
type textarea "**********"
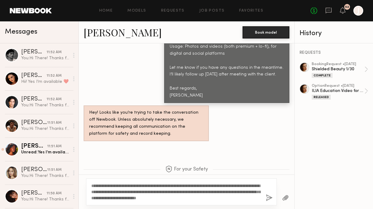
click at [270, 197] on button "button" at bounding box center [269, 199] width 7 height 8
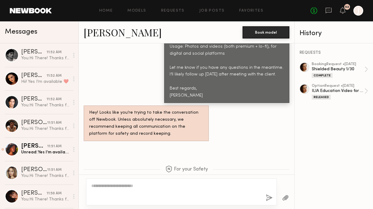
scroll to position [1145, 0]
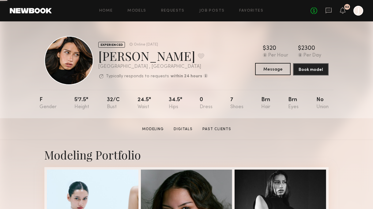
click at [267, 71] on button "Message" at bounding box center [273, 69] width 36 height 12
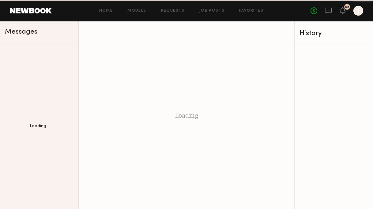
click at [264, 73] on div "Loading" at bounding box center [186, 115] width 215 height 188
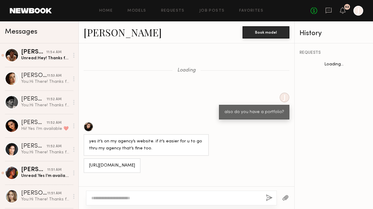
scroll to position [604, 0]
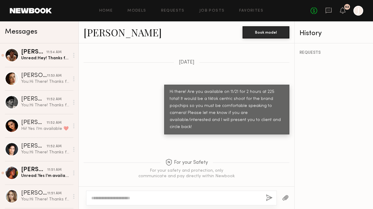
click at [169, 198] on textarea at bounding box center [176, 198] width 170 height 6
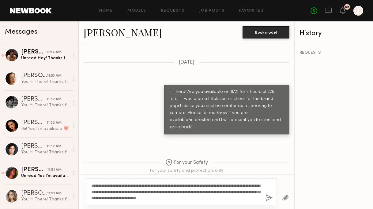
drag, startPoint x: 211, startPoint y: 191, endPoint x: 204, endPoint y: 191, distance: 6.4
click at [204, 191] on textarea "**********" at bounding box center [176, 192] width 170 height 18
type textarea "**********"
click at [270, 198] on button "button" at bounding box center [269, 199] width 7 height 8
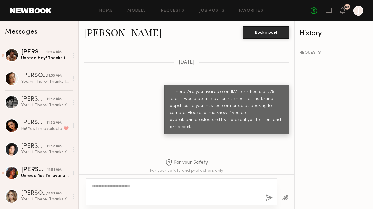
scroll to position [743, 0]
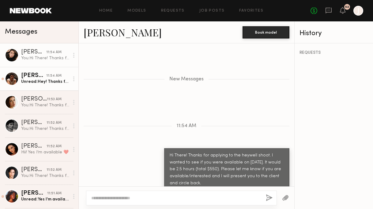
click at [52, 77] on div "11:54 AM" at bounding box center [53, 76] width 15 height 6
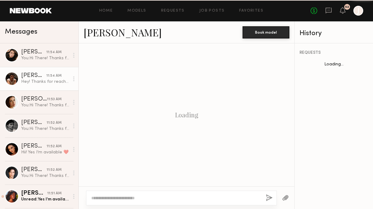
scroll to position [385, 0]
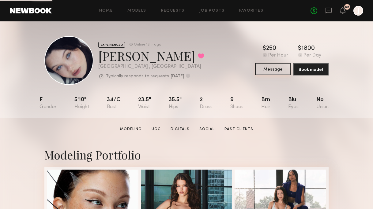
click at [274, 73] on button "Message" at bounding box center [273, 69] width 36 height 12
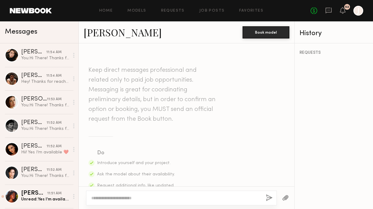
scroll to position [542, 0]
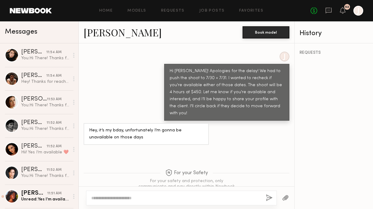
click at [172, 200] on textarea at bounding box center [176, 198] width 170 height 6
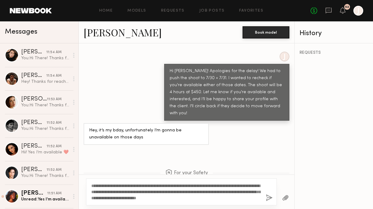
drag, startPoint x: 211, startPoint y: 192, endPoint x: 205, endPoint y: 192, distance: 5.5
click at [205, 192] on textarea "**********" at bounding box center [176, 192] width 170 height 18
type textarea "**********"
click at [267, 196] on button "button" at bounding box center [269, 199] width 7 height 8
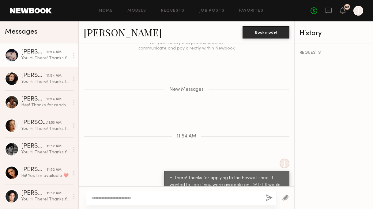
scroll to position [705, 0]
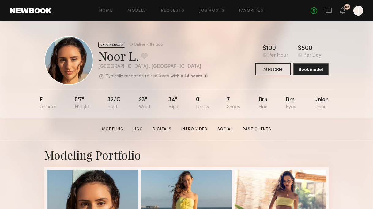
click at [266, 68] on button "Message" at bounding box center [273, 69] width 36 height 12
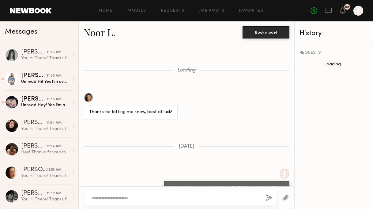
scroll to position [588, 0]
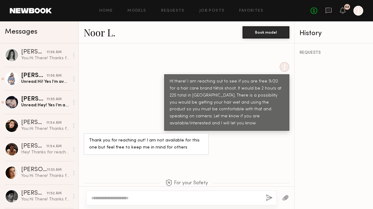
click at [158, 197] on textarea at bounding box center [176, 198] width 170 height 6
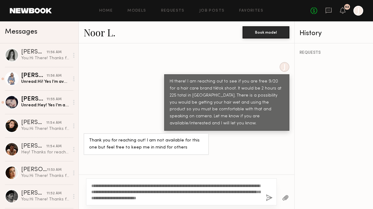
type textarea "**********"
click at [270, 195] on button "button" at bounding box center [269, 199] width 7 height 8
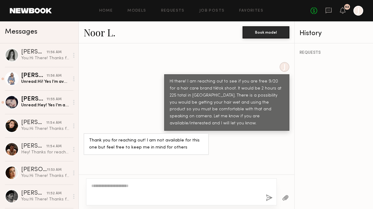
scroll to position [739, 0]
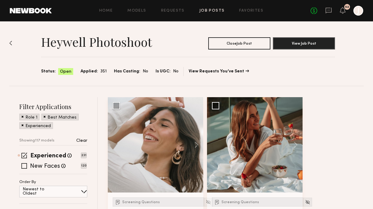
scroll to position [6295, 0]
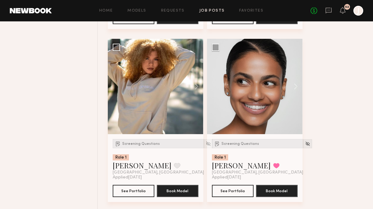
click at [296, 89] on button at bounding box center [293, 86] width 20 height 95
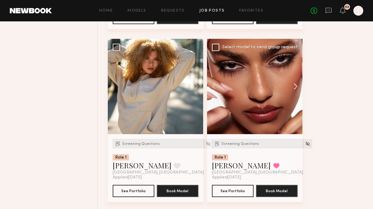
click at [296, 90] on button at bounding box center [293, 86] width 20 height 95
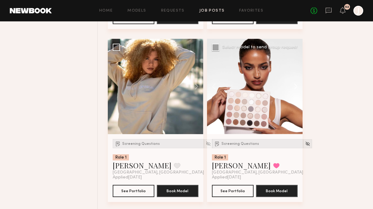
click at [296, 92] on button at bounding box center [293, 86] width 20 height 95
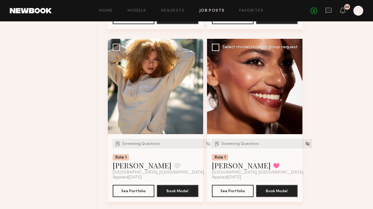
click at [297, 92] on button at bounding box center [293, 86] width 20 height 95
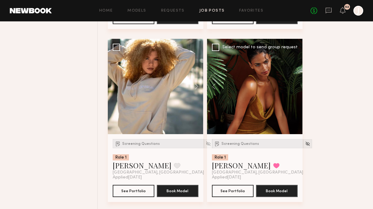
click at [297, 92] on div at bounding box center [254, 86] width 95 height 95
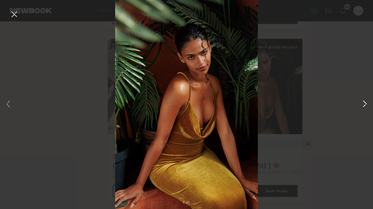
click at [363, 103] on button at bounding box center [364, 104] width 7 height 167
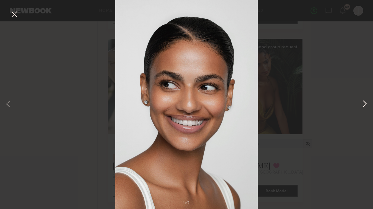
click at [364, 103] on button at bounding box center [364, 104] width 7 height 167
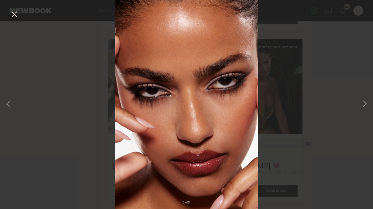
click at [12, 16] on button at bounding box center [14, 14] width 10 height 11
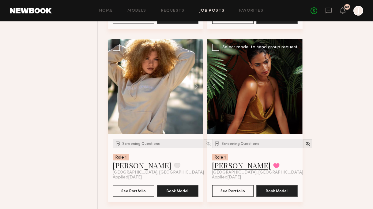
click at [223, 170] on link "[PERSON_NAME]" at bounding box center [241, 166] width 59 height 10
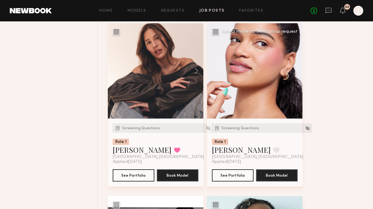
scroll to position [6580, 0]
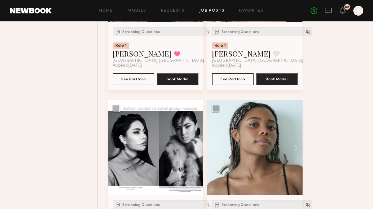
click at [196, 153] on button at bounding box center [194, 147] width 20 height 95
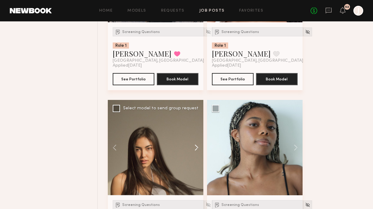
click at [196, 153] on button at bounding box center [194, 147] width 20 height 95
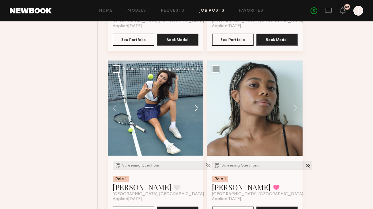
scroll to position [6624, 0]
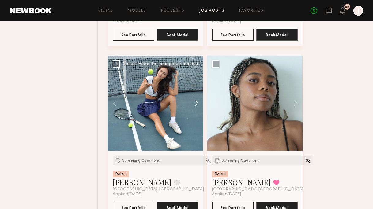
click at [197, 109] on button at bounding box center [194, 103] width 20 height 95
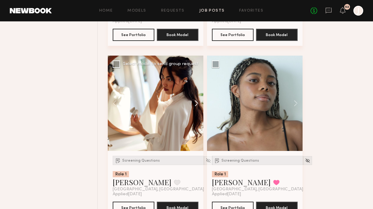
click at [197, 109] on button at bounding box center [194, 103] width 20 height 95
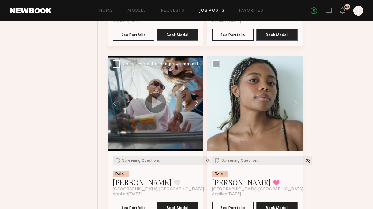
click at [197, 109] on button at bounding box center [194, 103] width 20 height 95
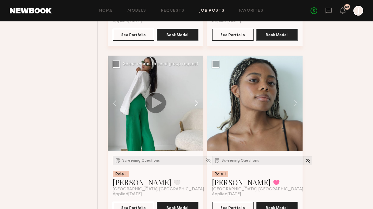
click at [197, 109] on button at bounding box center [194, 103] width 20 height 95
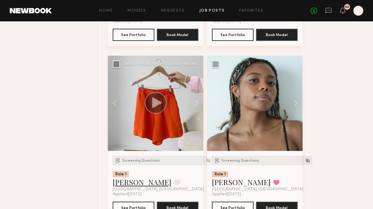
click at [131, 187] on link "[PERSON_NAME]" at bounding box center [142, 183] width 59 height 10
click at [293, 103] on button at bounding box center [293, 103] width 20 height 95
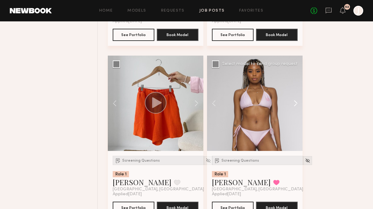
click at [295, 105] on button at bounding box center [293, 103] width 20 height 95
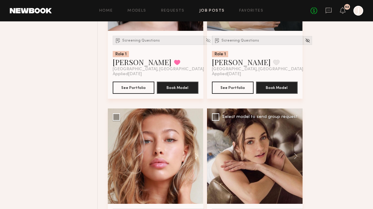
scroll to position [7168, 0]
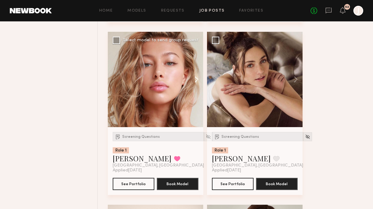
click at [197, 85] on button at bounding box center [194, 79] width 20 height 95
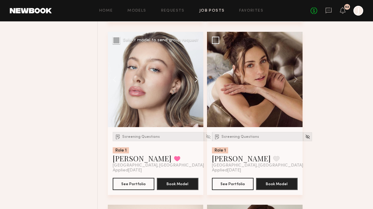
click at [197, 88] on button at bounding box center [194, 79] width 20 height 95
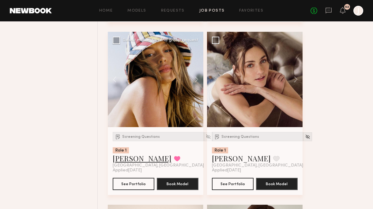
click at [128, 163] on link "[PERSON_NAME]" at bounding box center [142, 159] width 59 height 10
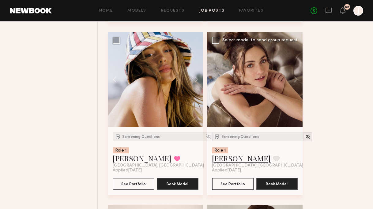
click at [236, 163] on link "Emily H." at bounding box center [241, 159] width 59 height 10
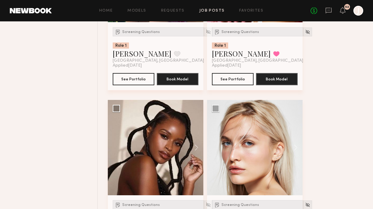
scroll to position [7679, 0]
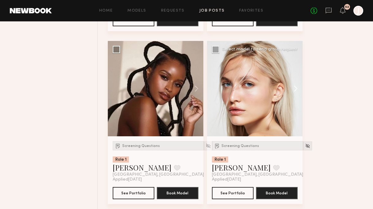
click at [295, 95] on button at bounding box center [293, 88] width 20 height 95
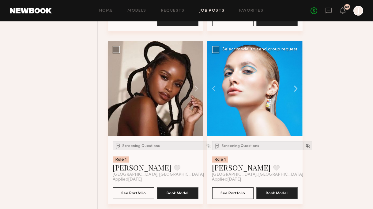
click at [295, 95] on button at bounding box center [293, 88] width 20 height 95
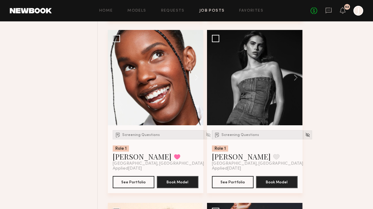
scroll to position [8018, 0]
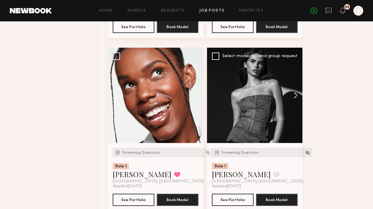
click at [294, 102] on button at bounding box center [293, 95] width 20 height 95
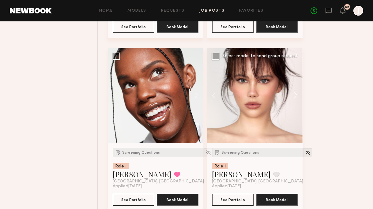
click at [294, 102] on button at bounding box center [293, 95] width 20 height 95
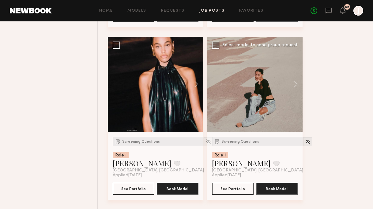
scroll to position [8530, 0]
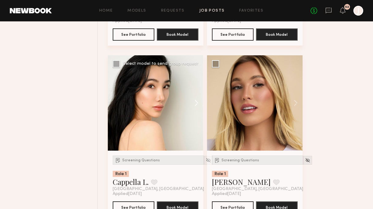
click at [199, 112] on button at bounding box center [194, 102] width 20 height 95
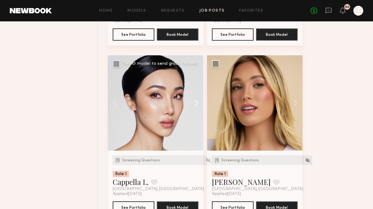
click at [198, 112] on button at bounding box center [194, 102] width 20 height 95
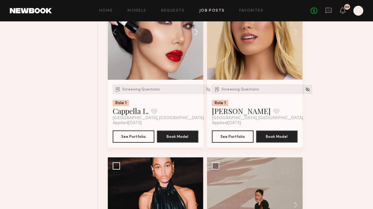
scroll to position [8701, 0]
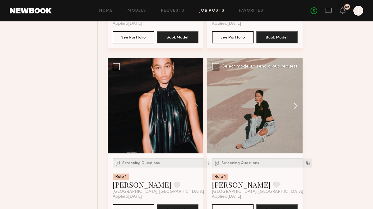
click at [298, 112] on button at bounding box center [293, 105] width 20 height 95
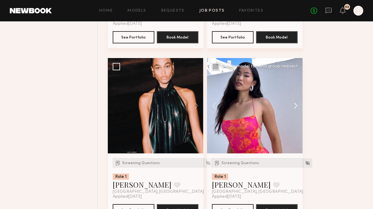
click at [297, 112] on button at bounding box center [293, 105] width 20 height 95
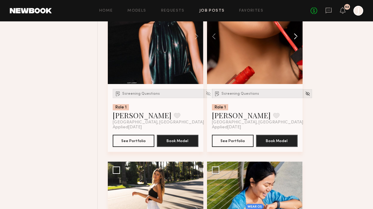
scroll to position [8878, 0]
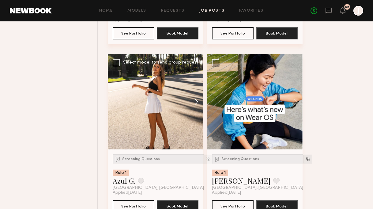
click at [195, 108] on button at bounding box center [194, 101] width 20 height 95
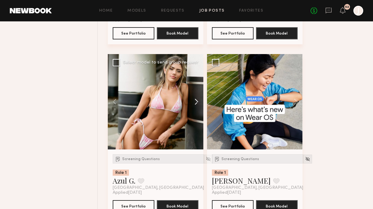
click at [195, 109] on button at bounding box center [194, 101] width 20 height 95
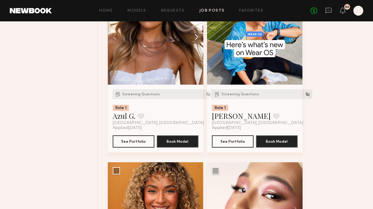
scroll to position [9073, 0]
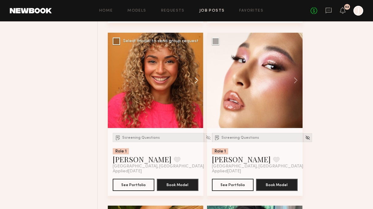
click at [194, 91] on button at bounding box center [194, 80] width 20 height 95
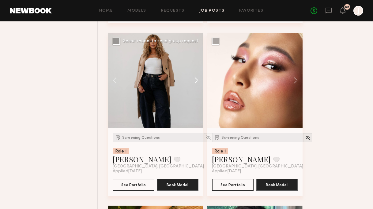
click at [194, 91] on button at bounding box center [194, 80] width 20 height 95
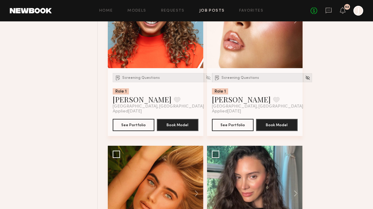
scroll to position [9245, 0]
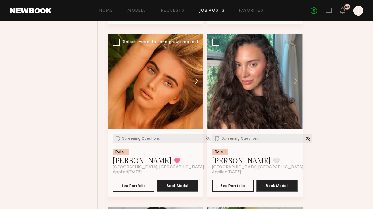
click at [196, 90] on button at bounding box center [194, 81] width 20 height 95
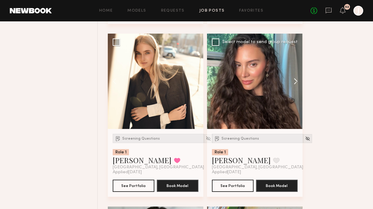
click at [297, 91] on button at bounding box center [293, 81] width 20 height 95
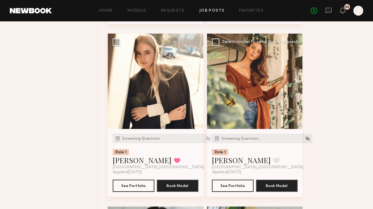
click at [297, 91] on button at bounding box center [293, 81] width 20 height 95
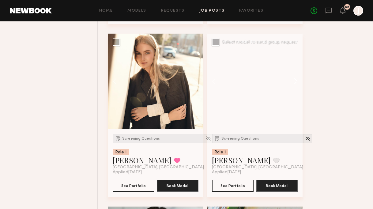
click at [297, 91] on button at bounding box center [293, 81] width 20 height 95
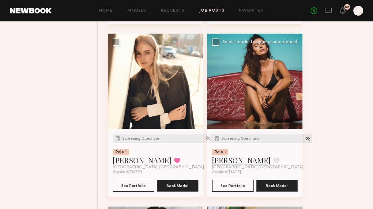
click at [219, 165] on link "Briane J." at bounding box center [241, 160] width 59 height 10
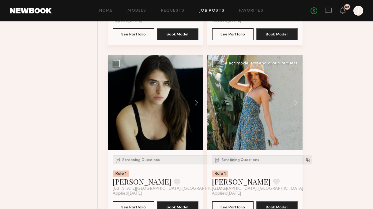
scroll to position [9397, 0]
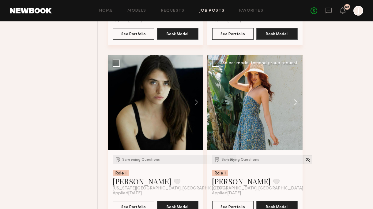
click at [298, 111] on button at bounding box center [293, 102] width 20 height 95
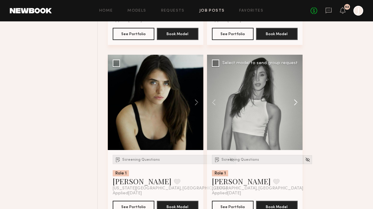
click at [297, 111] on button at bounding box center [293, 102] width 20 height 95
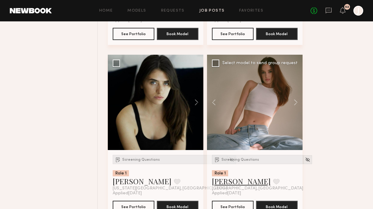
click at [231, 186] on link "Tayler C." at bounding box center [241, 182] width 59 height 10
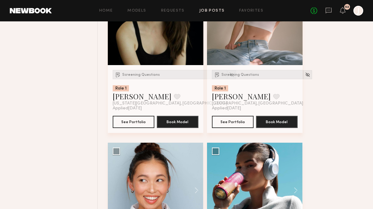
scroll to position [9591, 0]
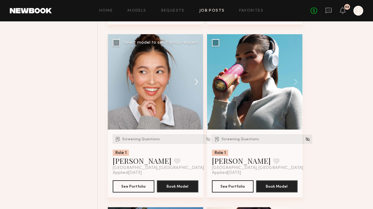
click at [194, 91] on button at bounding box center [194, 81] width 20 height 95
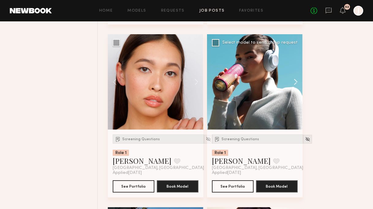
click at [296, 91] on button at bounding box center [293, 81] width 20 height 95
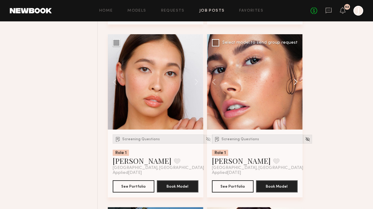
click at [296, 92] on button at bounding box center [293, 81] width 20 height 95
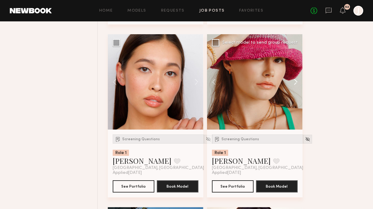
click at [296, 94] on button at bounding box center [293, 81] width 20 height 95
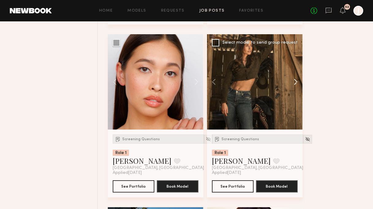
click at [295, 94] on button at bounding box center [293, 81] width 20 height 95
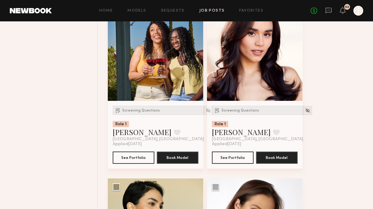
scroll to position [9794, 0]
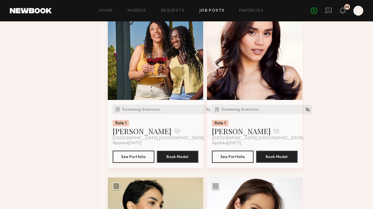
click at [197, 61] on button at bounding box center [194, 52] width 20 height 95
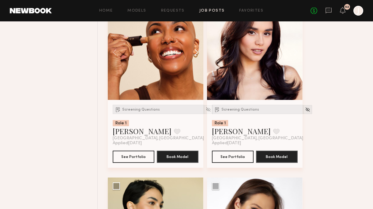
click at [197, 61] on button at bounding box center [194, 52] width 20 height 95
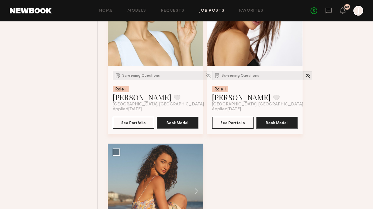
scroll to position [10084, 0]
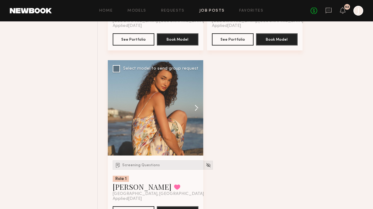
click at [197, 116] on button at bounding box center [194, 107] width 20 height 95
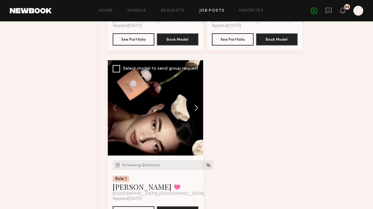
click at [197, 116] on button at bounding box center [194, 107] width 20 height 95
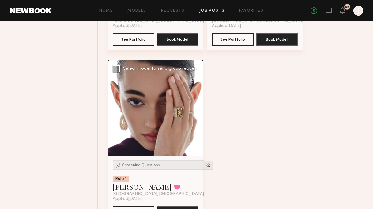
click at [197, 116] on button at bounding box center [194, 107] width 20 height 95
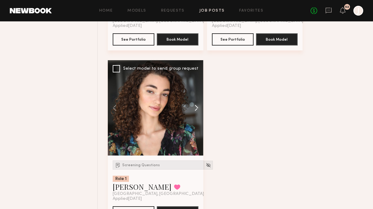
click at [196, 116] on button at bounding box center [194, 107] width 20 height 95
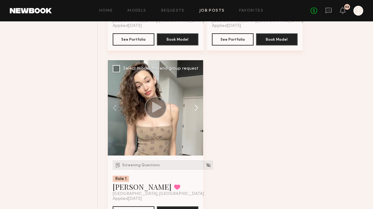
click at [196, 114] on button at bounding box center [194, 107] width 20 height 95
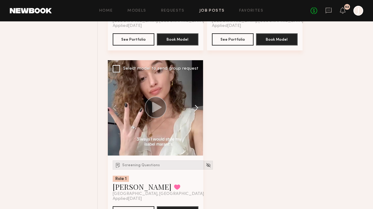
click at [196, 116] on button at bounding box center [194, 107] width 20 height 95
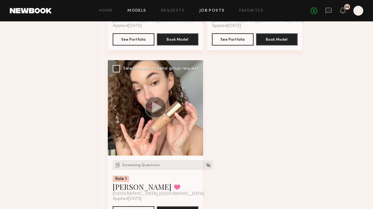
click at [139, 9] on link "Models" at bounding box center [136, 11] width 19 height 4
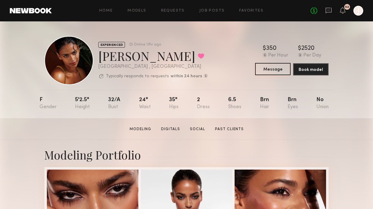
click at [268, 70] on button "Message" at bounding box center [273, 69] width 36 height 12
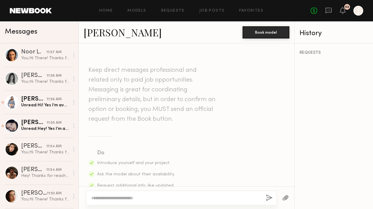
click at [192, 197] on textarea at bounding box center [176, 198] width 170 height 6
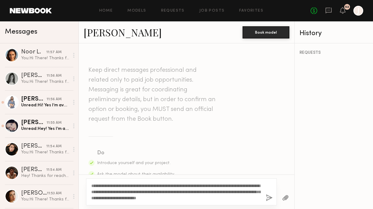
click at [211, 191] on textarea "**********" at bounding box center [176, 192] width 170 height 18
click at [205, 191] on textarea "**********" at bounding box center [176, 192] width 170 height 18
click at [209, 193] on textarea "**********" at bounding box center [176, 192] width 170 height 18
type textarea "**********"
click at [267, 200] on button "button" at bounding box center [269, 199] width 7 height 8
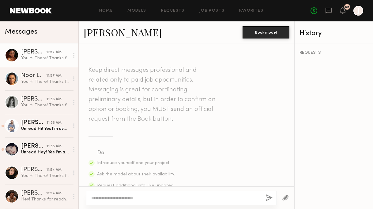
scroll to position [206, 0]
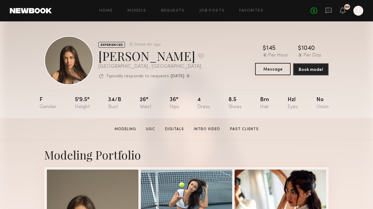
click at [261, 68] on button "Message" at bounding box center [273, 69] width 36 height 12
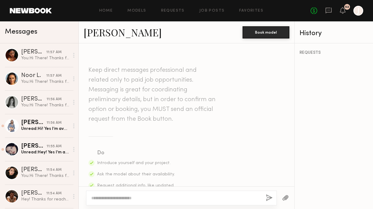
click at [190, 197] on textarea at bounding box center [176, 198] width 170 height 6
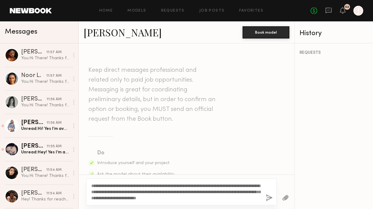
click at [211, 192] on textarea "**********" at bounding box center [176, 192] width 170 height 18
click at [209, 193] on textarea "**********" at bounding box center [176, 192] width 170 height 18
type textarea "**********"
click at [267, 199] on button "button" at bounding box center [269, 199] width 7 height 8
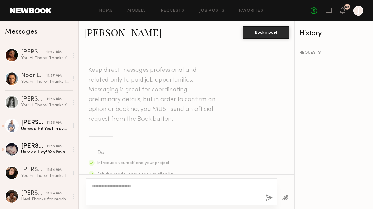
scroll to position [206, 0]
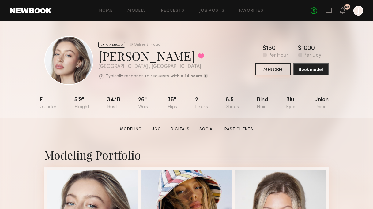
click at [267, 70] on button "Message" at bounding box center [273, 69] width 36 height 12
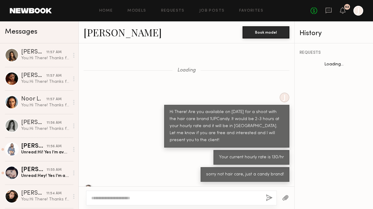
scroll to position [694, 0]
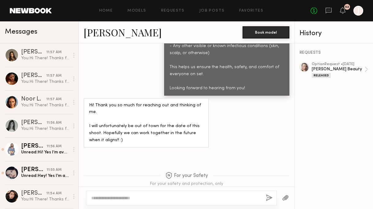
click at [211, 196] on textarea at bounding box center [176, 198] width 170 height 6
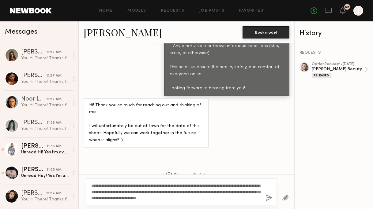
scroll to position [694, 0]
type textarea "**********"
click at [266, 197] on button "button" at bounding box center [269, 199] width 7 height 8
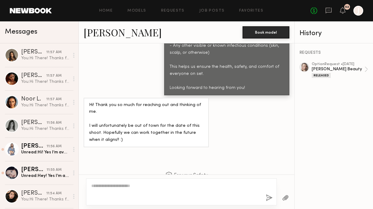
scroll to position [844, 0]
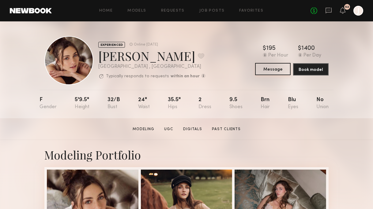
click at [261, 68] on button "Message" at bounding box center [273, 69] width 36 height 12
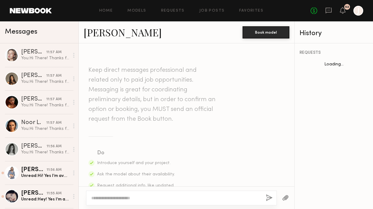
scroll to position [485, 0]
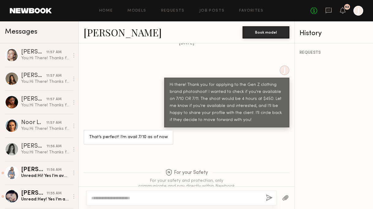
click at [163, 199] on textarea at bounding box center [176, 198] width 170 height 6
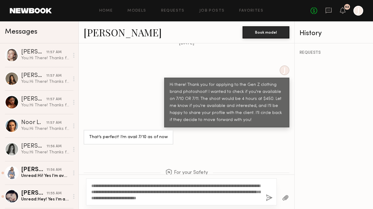
drag, startPoint x: 211, startPoint y: 192, endPoint x: 205, endPoint y: 192, distance: 5.5
click at [205, 192] on textarea "**********" at bounding box center [176, 192] width 170 height 18
type textarea "**********"
click at [270, 197] on button "button" at bounding box center [269, 199] width 7 height 8
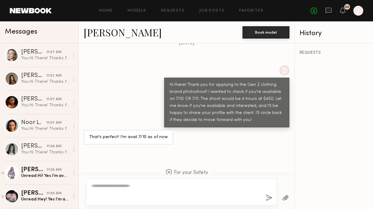
scroll to position [636, 0]
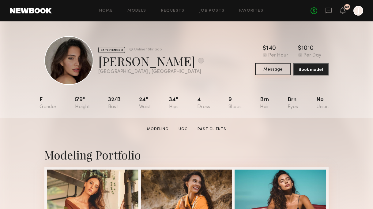
click at [272, 70] on button "Message" at bounding box center [273, 69] width 36 height 12
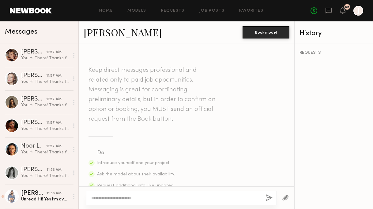
click at [216, 200] on textarea at bounding box center [176, 198] width 170 height 6
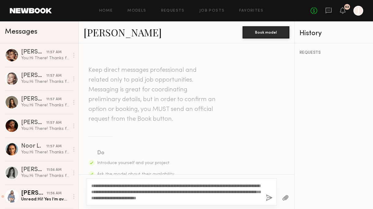
click at [209, 192] on textarea "**********" at bounding box center [176, 192] width 170 height 18
type textarea "**********"
click at [267, 198] on button "button" at bounding box center [269, 199] width 7 height 8
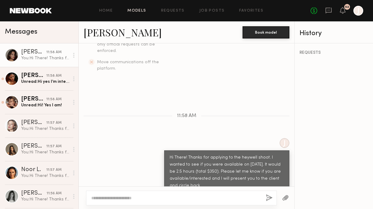
click at [140, 11] on link "Models" at bounding box center [136, 11] width 19 height 4
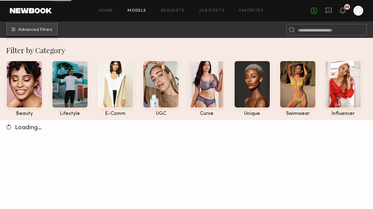
click at [36, 25] on button "Advanced Filters" at bounding box center [32, 29] width 52 height 12
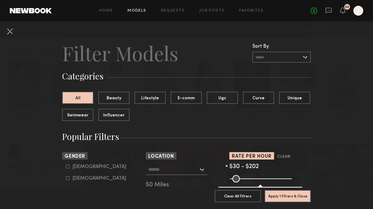
drag, startPoint x: 286, startPoint y: 178, endPoint x: 253, endPoint y: 178, distance: 32.1
type input "***"
click at [253, 178] on input "range" at bounding box center [261, 178] width 62 height 7
click at [67, 169] on icon at bounding box center [67, 166] width 3 height 3
click at [67, 181] on common-framework-checkbox "[DEMOGRAPHIC_DATA]" at bounding box center [105, 179] width 78 height 6
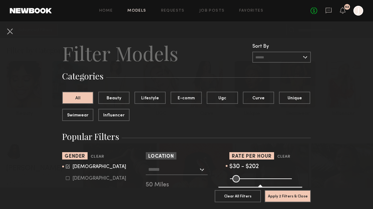
click at [68, 180] on icon at bounding box center [68, 179] width 4 height 4
type input "*"
click at [202, 171] on div at bounding box center [177, 169] width 62 height 11
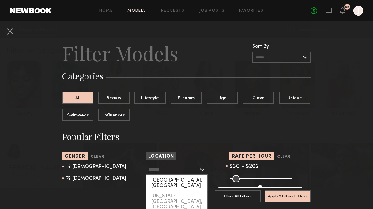
click at [185, 181] on div "[GEOGRAPHIC_DATA], [GEOGRAPHIC_DATA]" at bounding box center [176, 183] width 61 height 16
type input "**********"
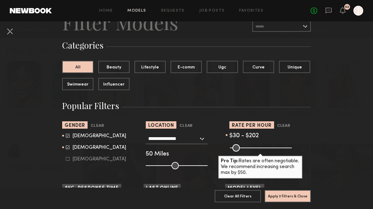
scroll to position [33, 0]
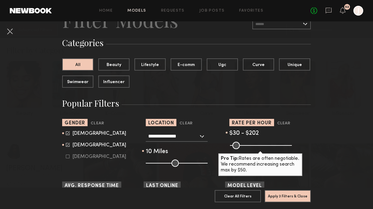
drag, startPoint x: 176, startPoint y: 163, endPoint x: 152, endPoint y: 164, distance: 23.6
type input "**"
click at [152, 164] on input "range" at bounding box center [177, 163] width 62 height 7
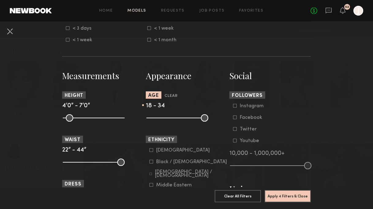
drag, startPoint x: 205, startPoint y: 118, endPoint x: 176, endPoint y: 120, distance: 29.5
click at [176, 120] on input "range" at bounding box center [177, 117] width 62 height 7
drag, startPoint x: 174, startPoint y: 118, endPoint x: 167, endPoint y: 118, distance: 6.8
type input "**"
click at [167, 118] on input "range" at bounding box center [177, 117] width 62 height 7
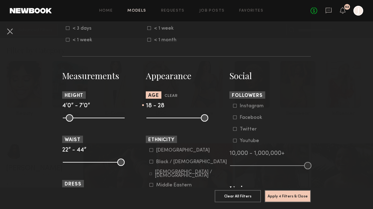
click at [153, 119] on common-range-minmax at bounding box center [177, 117] width 62 height 7
drag, startPoint x: 152, startPoint y: 119, endPoint x: 145, endPoint y: 120, distance: 6.2
click at [146, 120] on input "range" at bounding box center [177, 117] width 62 height 7
drag, startPoint x: 149, startPoint y: 119, endPoint x: 154, endPoint y: 119, distance: 4.9
type input "**"
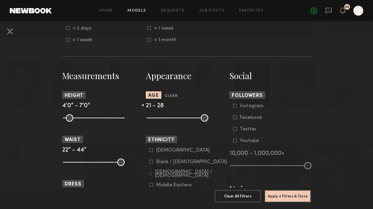
click at [154, 119] on input "range" at bounding box center [177, 117] width 62 height 7
type input "**"
click at [167, 119] on input "range" at bounding box center [177, 117] width 62 height 7
click at [272, 193] on button "Apply 4 Filters & Close" at bounding box center [287, 196] width 46 height 12
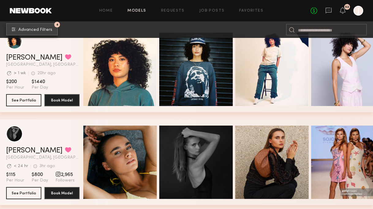
scroll to position [251, 0]
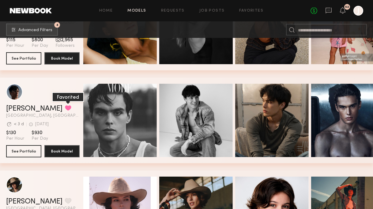
click at [65, 109] on button "grid" at bounding box center [68, 108] width 6 height 6
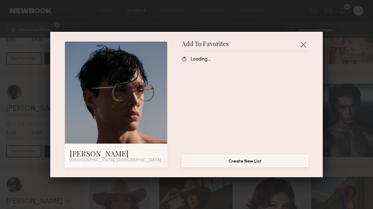
click at [219, 160] on button "Create New List" at bounding box center [245, 161] width 126 height 12
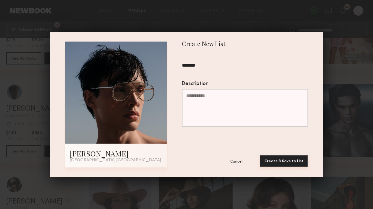
type input "*******"
click at [288, 162] on button "Create & Save to List" at bounding box center [284, 161] width 48 height 12
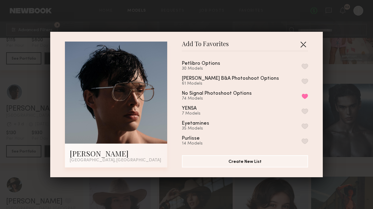
click at [304, 45] on button "button" at bounding box center [303, 44] width 10 height 10
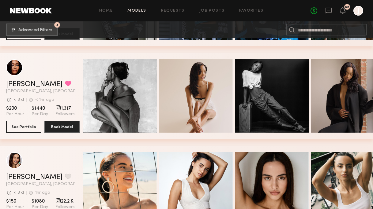
scroll to position [618, 0]
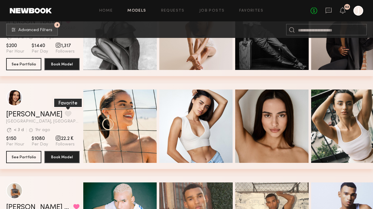
click at [65, 115] on button "grid" at bounding box center [68, 114] width 6 height 6
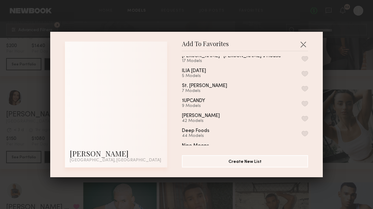
scroll to position [253, 0]
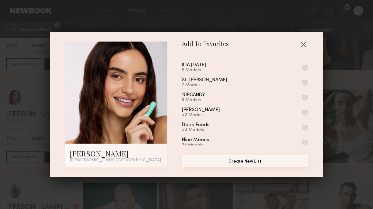
click at [219, 163] on button "Create New List" at bounding box center [245, 161] width 126 height 12
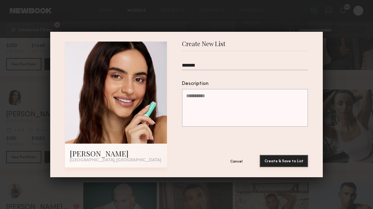
click at [288, 162] on button "Create & Save to List" at bounding box center [284, 161] width 48 height 12
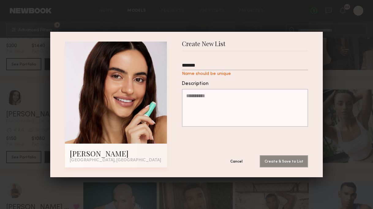
click at [212, 65] on input "*******" at bounding box center [245, 67] width 126 height 8
drag, startPoint x: 216, startPoint y: 65, endPoint x: 177, endPoint y: 66, distance: 39.5
click at [177, 66] on div "Anna S. Los Angeles, CA Create New List ******* Name should be unique Descripti…" at bounding box center [186, 105] width 243 height 126
click at [205, 66] on input "*******" at bounding box center [245, 67] width 126 height 8
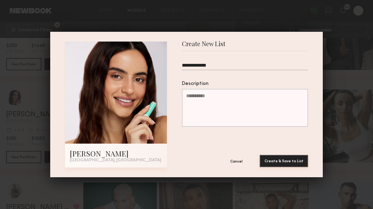
type input "**********"
click at [276, 162] on button "Create & Save to List" at bounding box center [284, 161] width 48 height 12
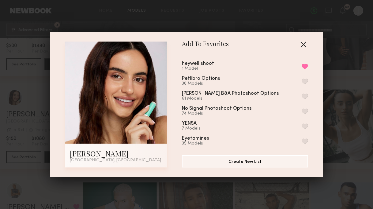
click at [302, 41] on button "button" at bounding box center [303, 44] width 10 height 10
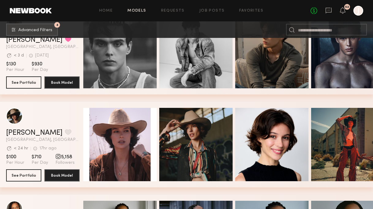
scroll to position [198, 0]
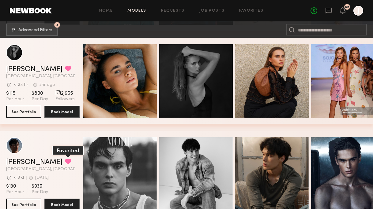
click at [65, 164] on button "grid" at bounding box center [68, 162] width 6 height 6
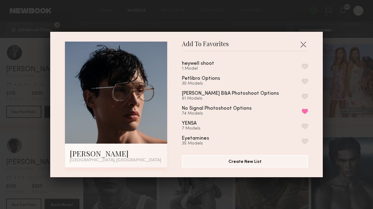
click at [305, 66] on button "button" at bounding box center [304, 67] width 6 height 6
click at [302, 44] on button "button" at bounding box center [303, 44] width 10 height 10
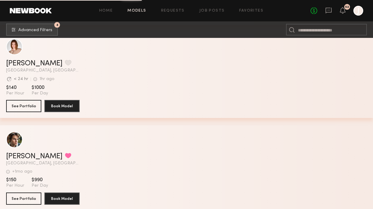
scroll to position [2182, 0]
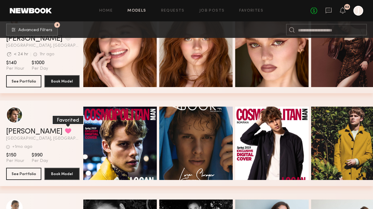
click at [65, 134] on button "grid" at bounding box center [68, 131] width 6 height 6
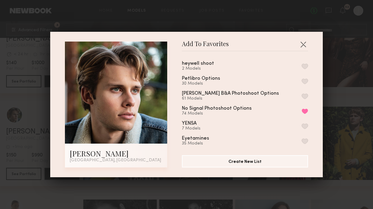
click at [303, 66] on button "button" at bounding box center [304, 67] width 6 height 6
click at [304, 43] on button "button" at bounding box center [303, 44] width 10 height 10
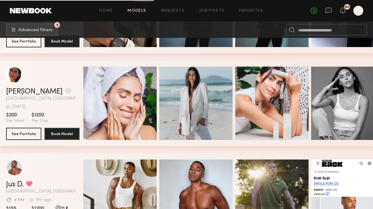
scroll to position [3299, 0]
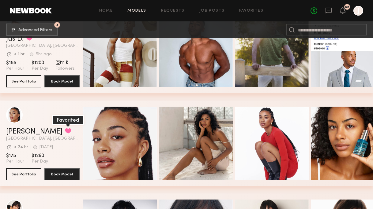
click at [65, 132] on button "grid" at bounding box center [68, 131] width 6 height 6
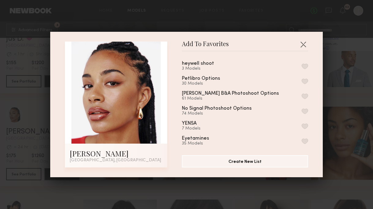
click at [304, 65] on button "button" at bounding box center [304, 67] width 6 height 6
click at [304, 45] on button "button" at bounding box center [303, 44] width 10 height 10
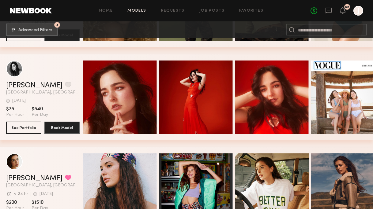
scroll to position [3813, 0]
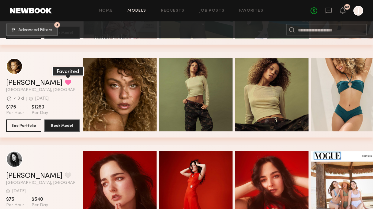
click at [65, 83] on button "grid" at bounding box center [68, 83] width 6 height 6
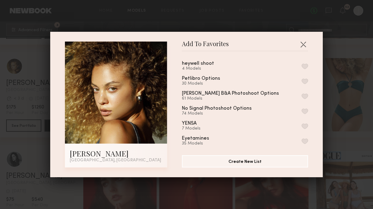
click at [305, 66] on button "button" at bounding box center [304, 67] width 6 height 6
click at [303, 46] on button "button" at bounding box center [303, 44] width 10 height 10
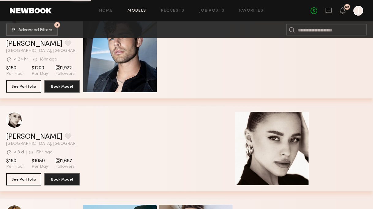
scroll to position [5141, 0]
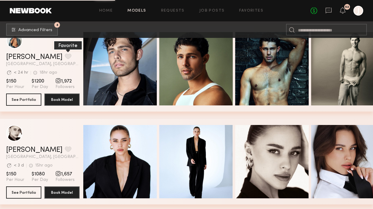
click at [65, 58] on button "grid" at bounding box center [68, 57] width 6 height 6
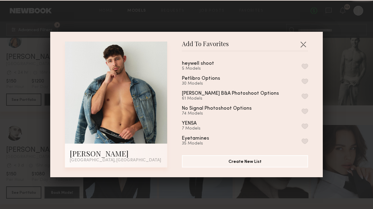
click at [306, 66] on button "button" at bounding box center [304, 67] width 6 height 6
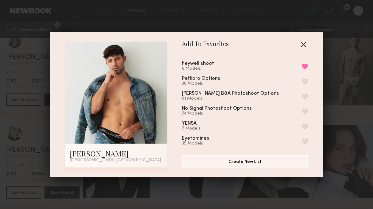
click at [304, 47] on button "button" at bounding box center [303, 44] width 10 height 10
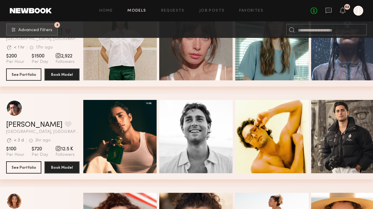
scroll to position [5503, 0]
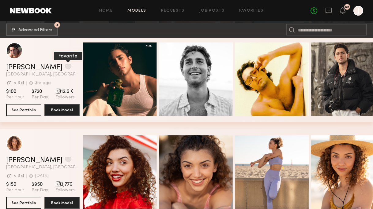
click at [65, 68] on button "grid" at bounding box center [68, 67] width 6 height 6
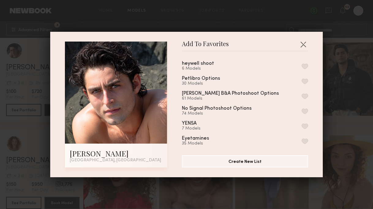
click at [303, 65] on button "button" at bounding box center [304, 67] width 6 height 6
click at [304, 43] on button "button" at bounding box center [303, 44] width 10 height 10
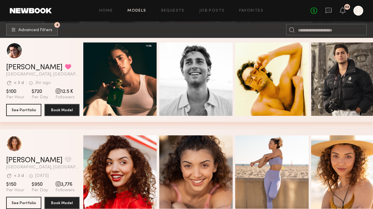
scroll to position [5621, 0]
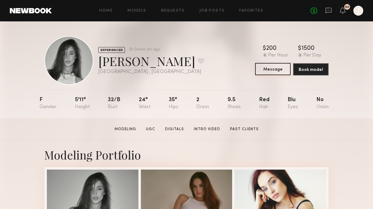
click at [268, 71] on button "Message" at bounding box center [273, 69] width 36 height 12
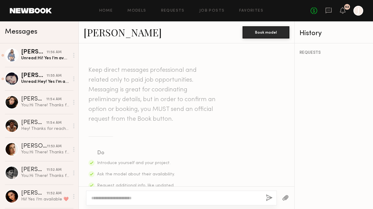
click at [168, 195] on textarea at bounding box center [176, 198] width 170 height 6
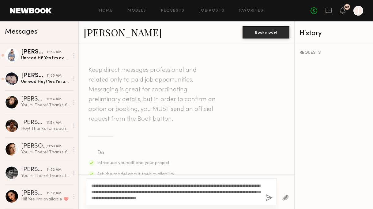
drag, startPoint x: 211, startPoint y: 191, endPoint x: 205, endPoint y: 191, distance: 5.8
click at [205, 191] on textarea "**********" at bounding box center [176, 192] width 170 height 18
type textarea "**********"
click at [269, 198] on button "button" at bounding box center [269, 199] width 7 height 8
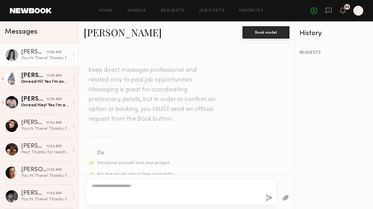
scroll to position [206, 0]
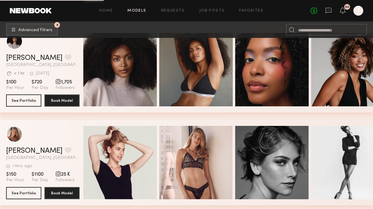
scroll to position [13122, 0]
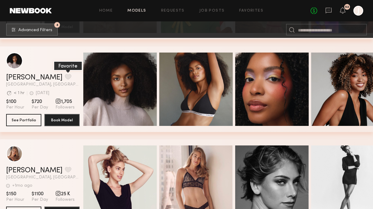
click at [65, 79] on button "grid" at bounding box center [68, 77] width 6 height 6
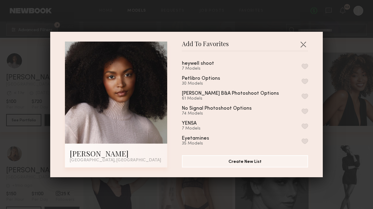
click at [305, 65] on button "button" at bounding box center [304, 67] width 6 height 6
click at [304, 43] on button "button" at bounding box center [303, 44] width 10 height 10
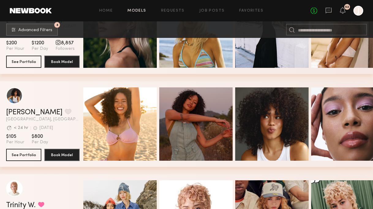
scroll to position [14578, 0]
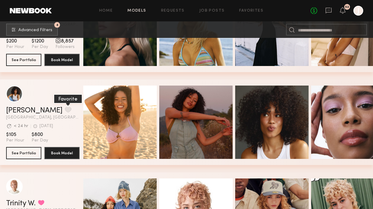
click at [65, 112] on button "grid" at bounding box center [68, 110] width 6 height 6
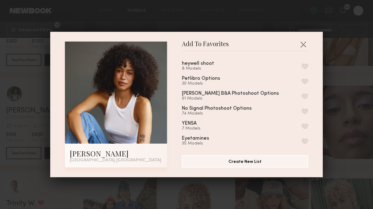
click at [304, 66] on button "button" at bounding box center [304, 67] width 6 height 6
click at [302, 40] on button "button" at bounding box center [303, 44] width 10 height 10
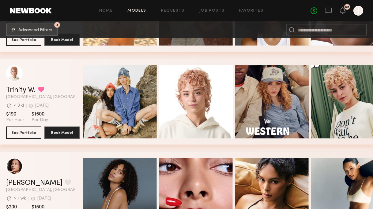
scroll to position [14810, 0]
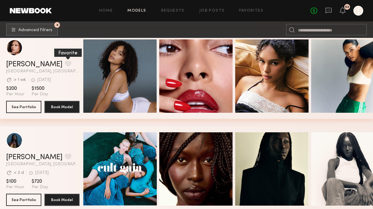
click at [65, 61] on button "grid" at bounding box center [68, 64] width 6 height 6
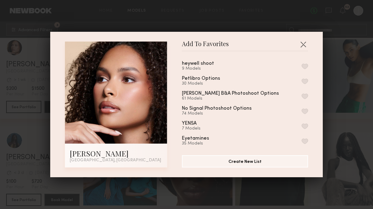
click at [305, 65] on button "button" at bounding box center [304, 67] width 6 height 6
click at [303, 44] on button "button" at bounding box center [303, 44] width 10 height 10
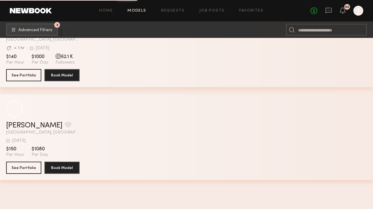
scroll to position [11170, 0]
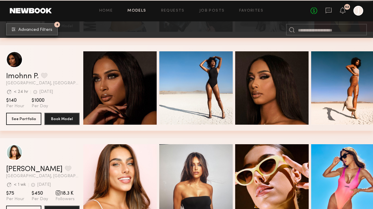
click at [31, 26] on button "4 Advanced Filters" at bounding box center [32, 29] width 52 height 12
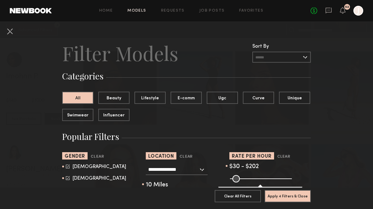
click at [68, 180] on icon at bounding box center [68, 178] width 4 height 4
type input "*"
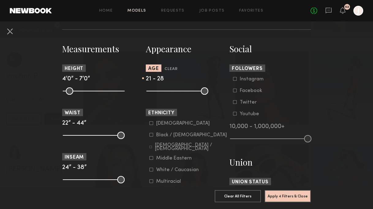
scroll to position [282, 0]
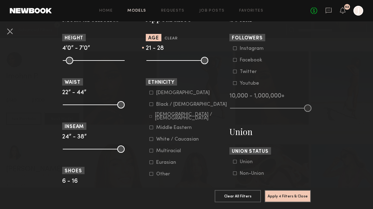
click at [152, 93] on icon at bounding box center [151, 93] width 4 height 4
click at [152, 104] on icon at bounding box center [151, 105] width 4 height 4
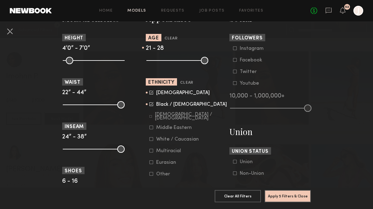
click at [152, 118] on icon at bounding box center [150, 117] width 2 height 2
click at [153, 153] on label "Multiracial" at bounding box center [165, 151] width 32 height 4
click at [303, 198] on button "Apply 5 Filters & Close" at bounding box center [287, 196] width 46 height 12
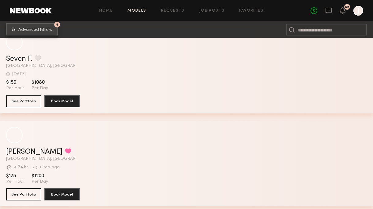
scroll to position [633, 0]
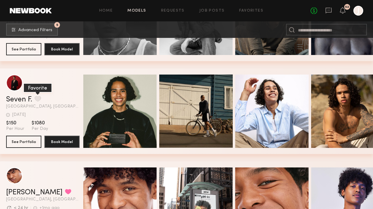
click at [39, 101] on button "grid" at bounding box center [38, 99] width 6 height 6
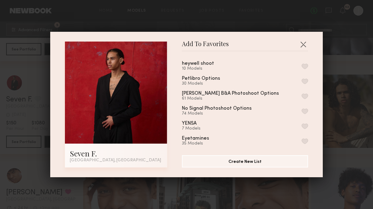
click at [305, 66] on button "button" at bounding box center [304, 67] width 6 height 6
click at [304, 44] on button "button" at bounding box center [303, 44] width 10 height 10
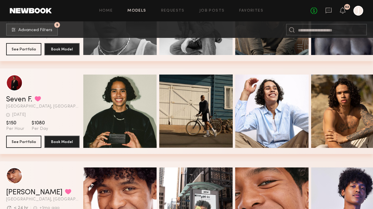
scroll to position [752, 0]
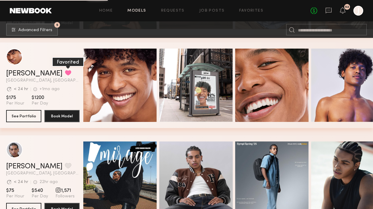
click at [65, 75] on button "grid" at bounding box center [68, 73] width 6 height 6
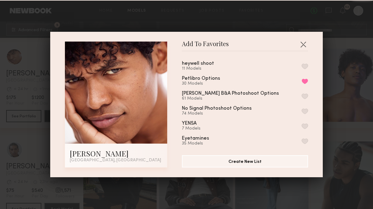
click at [305, 66] on button "button" at bounding box center [304, 67] width 6 height 6
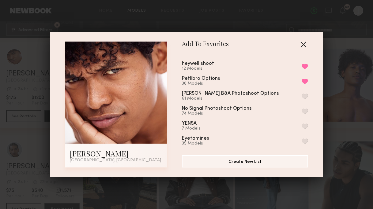
click at [304, 44] on button "button" at bounding box center [303, 44] width 10 height 10
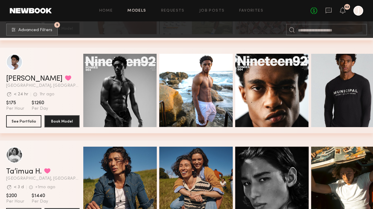
scroll to position [1229, 0]
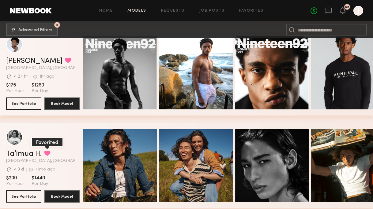
click at [49, 153] on button "grid" at bounding box center [47, 154] width 6 height 6
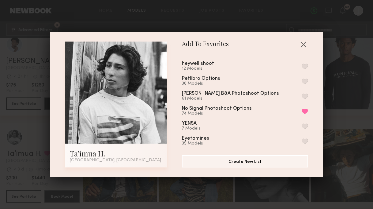
click at [305, 66] on button "button" at bounding box center [304, 67] width 6 height 6
click at [304, 44] on button "button" at bounding box center [303, 44] width 10 height 10
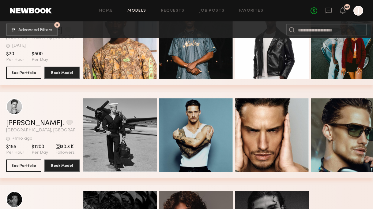
scroll to position [2878, 0]
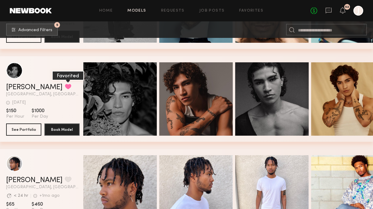
click at [65, 84] on button "grid" at bounding box center [68, 87] width 6 height 6
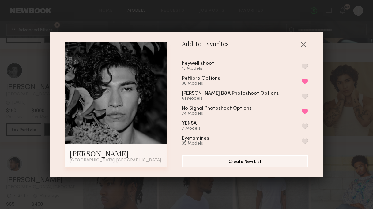
click at [304, 65] on button "button" at bounding box center [304, 67] width 6 height 6
click at [301, 46] on button "button" at bounding box center [303, 44] width 10 height 10
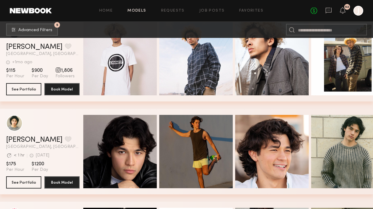
scroll to position [3109, 0]
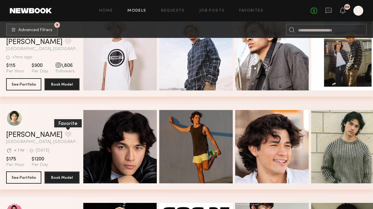
click at [65, 136] on button "grid" at bounding box center [68, 135] width 6 height 6
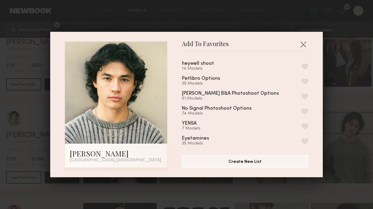
click at [302, 65] on button "button" at bounding box center [304, 67] width 6 height 6
click at [303, 43] on button "button" at bounding box center [303, 44] width 10 height 10
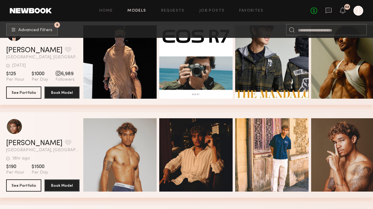
scroll to position [3440, 0]
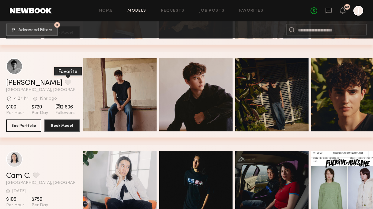
click at [65, 83] on button "grid" at bounding box center [68, 83] width 6 height 6
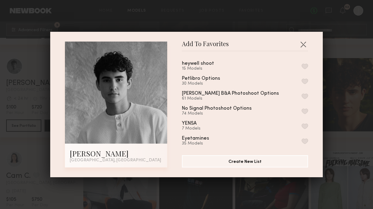
click at [305, 65] on button "button" at bounding box center [304, 67] width 6 height 6
click at [303, 42] on button "button" at bounding box center [303, 44] width 10 height 10
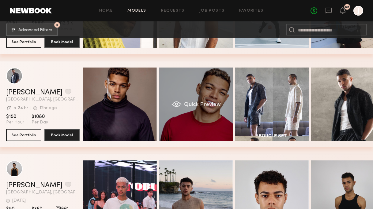
scroll to position [0, 18]
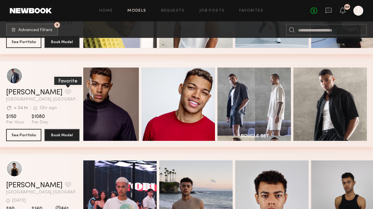
click at [65, 93] on button "grid" at bounding box center [68, 92] width 6 height 6
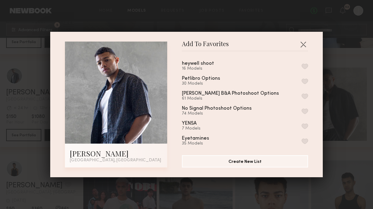
click at [305, 65] on button "button" at bounding box center [304, 67] width 6 height 6
click at [303, 44] on button "button" at bounding box center [303, 44] width 10 height 10
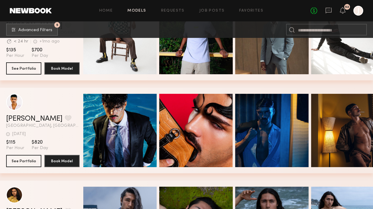
scroll to position [3648, 0]
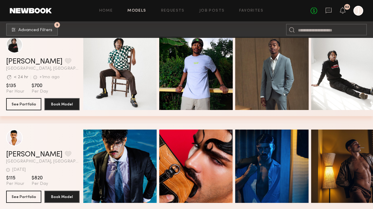
click at [251, 8] on div "Home Models Requests Job Posts Favorites Sign Out No fees up to $5,000 52 J" at bounding box center [207, 11] width 311 height 10
click at [250, 9] on link "Favorites" at bounding box center [251, 11] width 24 height 4
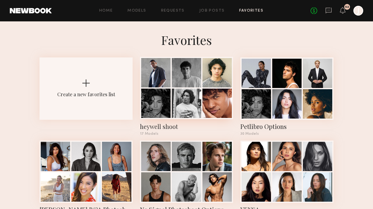
click at [192, 80] on div at bounding box center [186, 72] width 29 height 29
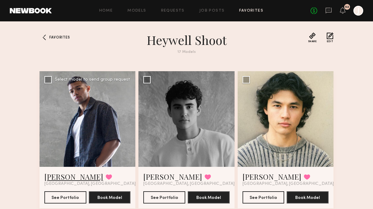
click at [84, 175] on link "Christopher M." at bounding box center [73, 177] width 59 height 10
click at [188, 148] on div at bounding box center [186, 119] width 96 height 96
click at [173, 174] on link "Cristian G." at bounding box center [172, 177] width 59 height 10
click at [260, 174] on link "Silvestre S." at bounding box center [271, 177] width 59 height 10
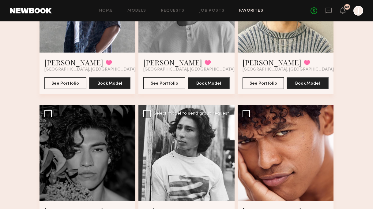
scroll to position [193, 0]
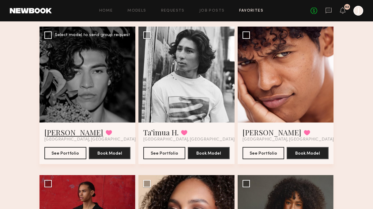
click at [55, 135] on link "Aden C." at bounding box center [73, 133] width 59 height 10
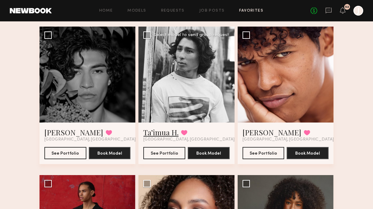
click at [169, 133] on link "Ta’imua H." at bounding box center [160, 133] width 35 height 10
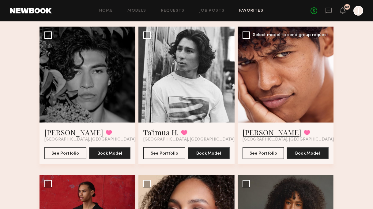
click at [257, 132] on link "Royce V." at bounding box center [271, 133] width 59 height 10
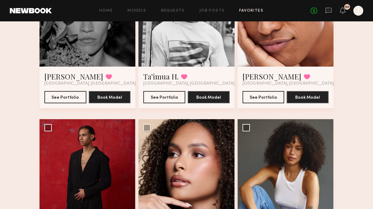
scroll to position [321, 0]
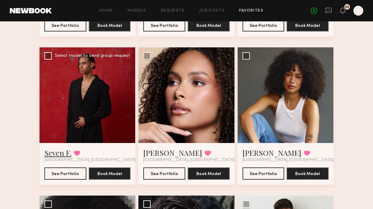
click at [56, 152] on link "Seven F." at bounding box center [57, 153] width 27 height 10
click at [154, 153] on link "Hailey B." at bounding box center [172, 153] width 59 height 10
click at [250, 150] on link "Cyan C." at bounding box center [271, 153] width 59 height 10
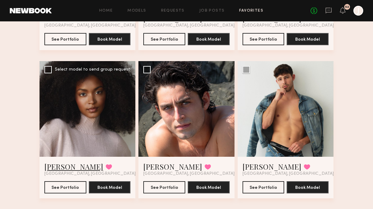
click at [51, 170] on link "Jade B." at bounding box center [73, 167] width 59 height 10
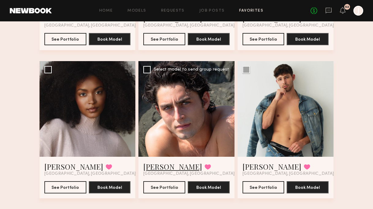
click at [159, 165] on link "Pablo V." at bounding box center [172, 167] width 59 height 10
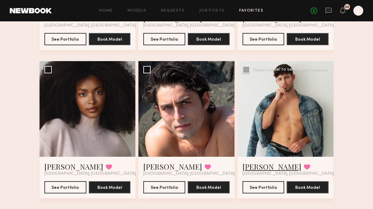
click at [254, 166] on link "Dylan W." at bounding box center [271, 167] width 59 height 10
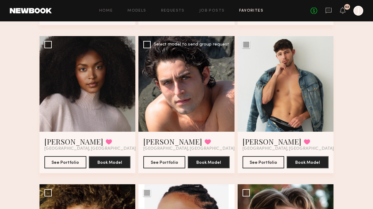
scroll to position [604, 0]
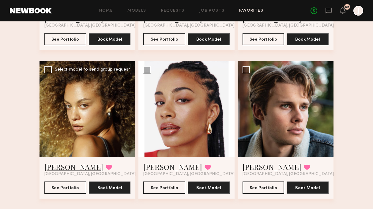
click at [48, 165] on link "Chloe B." at bounding box center [73, 167] width 59 height 10
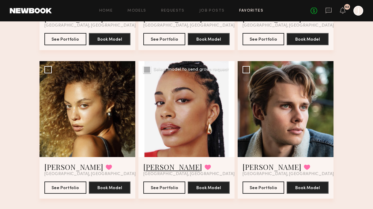
click at [166, 163] on link "Chloe W." at bounding box center [172, 167] width 59 height 10
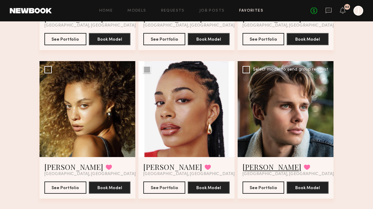
click at [256, 165] on link "Logan S." at bounding box center [271, 167] width 59 height 10
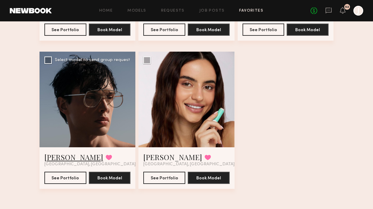
click at [62, 159] on link "[PERSON_NAME]" at bounding box center [73, 157] width 59 height 10
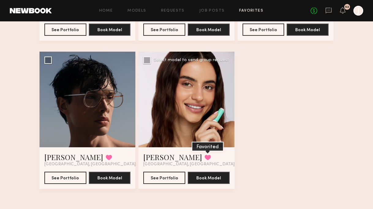
click at [204, 156] on button at bounding box center [207, 158] width 6 height 6
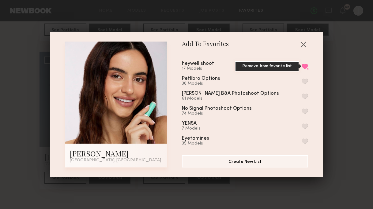
click at [304, 66] on button "Remove from favorite list" at bounding box center [304, 67] width 6 height 6
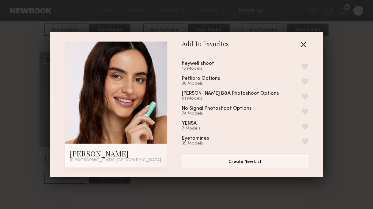
click at [302, 43] on button "button" at bounding box center [303, 44] width 10 height 10
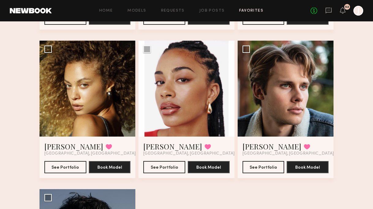
scroll to position [499, 0]
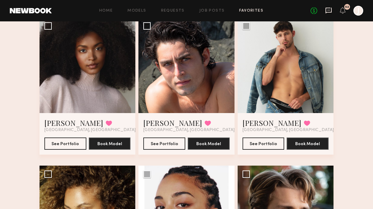
click at [328, 10] on icon at bounding box center [328, 10] width 2 height 1
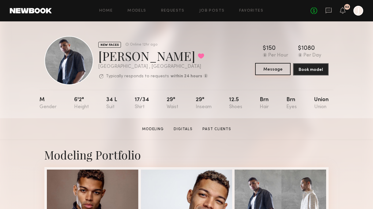
click at [265, 72] on button "Message" at bounding box center [273, 69] width 36 height 12
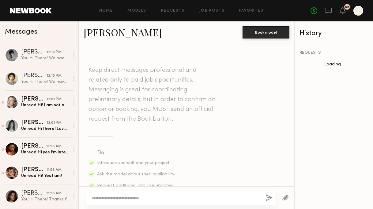
scroll to position [798, 0]
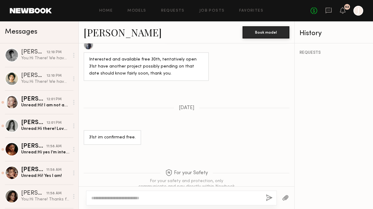
click at [179, 199] on textarea at bounding box center [176, 198] width 170 height 6
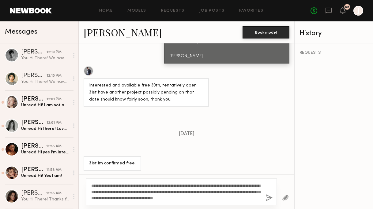
scroll to position [810, 0]
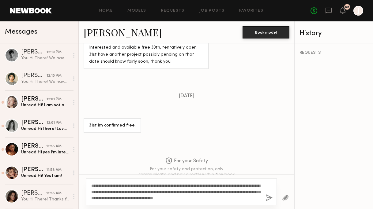
click at [223, 192] on textarea "**********" at bounding box center [176, 192] width 170 height 18
type textarea "**********"
click at [268, 199] on button "button" at bounding box center [269, 199] width 7 height 8
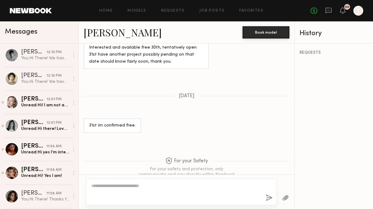
scroll to position [937, 0]
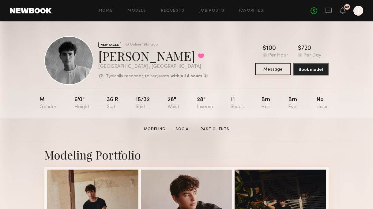
click at [267, 72] on button "Message" at bounding box center [273, 69] width 36 height 12
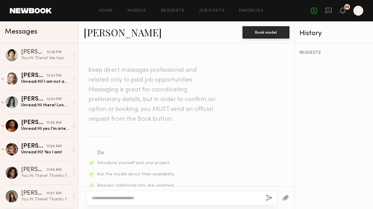
click at [182, 198] on textarea at bounding box center [176, 198] width 170 height 6
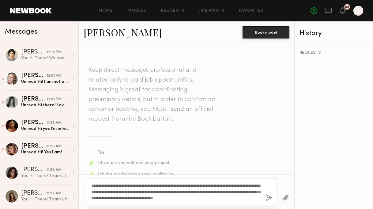
drag, startPoint x: 222, startPoint y: 191, endPoint x: 215, endPoint y: 191, distance: 6.7
click at [215, 191] on textarea "**********" at bounding box center [176, 192] width 170 height 18
type textarea "**********"
click at [270, 198] on button "button" at bounding box center [269, 199] width 7 height 8
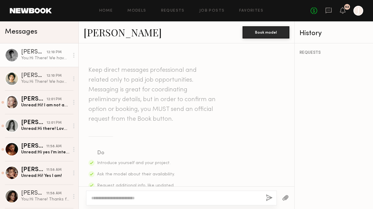
scroll to position [206, 0]
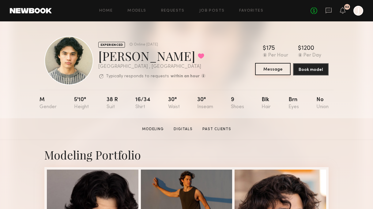
click at [267, 71] on button "Message" at bounding box center [273, 69] width 36 height 12
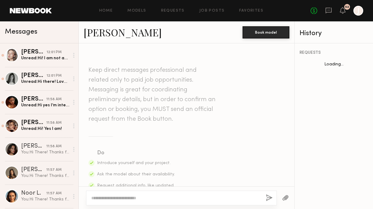
scroll to position [474, 0]
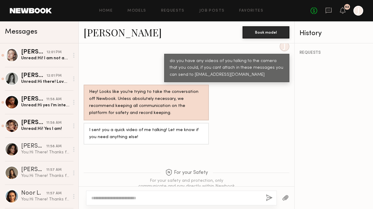
click at [142, 196] on textarea at bounding box center [176, 198] width 170 height 6
click at [142, 199] on textarea at bounding box center [176, 198] width 170 height 6
click at [139, 199] on textarea at bounding box center [176, 198] width 170 height 6
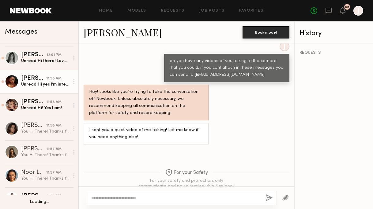
scroll to position [22, 0]
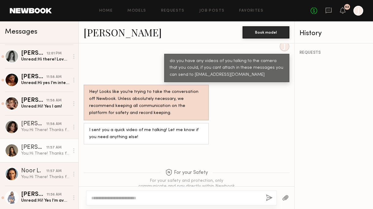
click at [38, 148] on div "[PERSON_NAME]" at bounding box center [33, 148] width 25 height 6
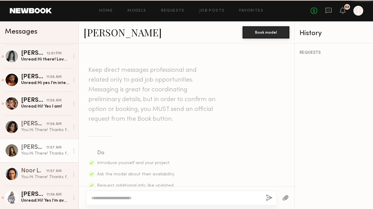
scroll to position [206, 0]
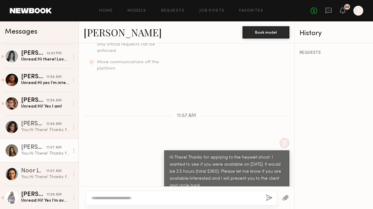
drag, startPoint x: 170, startPoint y: 146, endPoint x: 217, endPoint y: 174, distance: 55.3
click at [217, 174] on div "Hi There! Thanks for applying to the heywell shoot. I wanted to see if you were…" at bounding box center [227, 172] width 114 height 35
copy div "Hi There! Thanks for applying to the heywell shoot. I wanted to see if you were…"
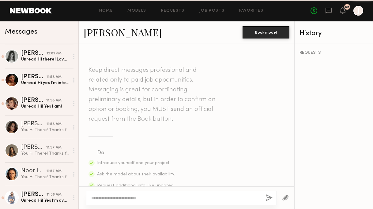
scroll to position [474, 0]
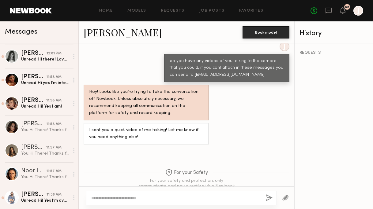
click at [134, 200] on textarea at bounding box center [176, 198] width 170 height 6
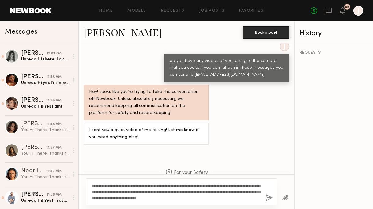
drag, startPoint x: 160, startPoint y: 187, endPoint x: 108, endPoint y: 184, distance: 51.5
click at [108, 184] on textarea "**********" at bounding box center [176, 192] width 170 height 18
drag, startPoint x: 221, startPoint y: 186, endPoint x: 211, endPoint y: 186, distance: 10.4
click at [211, 186] on textarea "**********" at bounding box center [176, 192] width 170 height 18
click at [216, 193] on textarea "**********" at bounding box center [176, 192] width 170 height 18
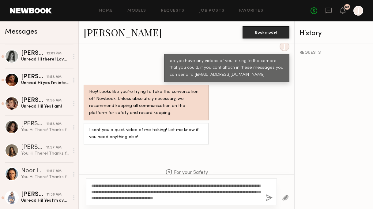
click at [222, 193] on textarea "**********" at bounding box center [176, 192] width 170 height 18
drag, startPoint x: 260, startPoint y: 198, endPoint x: 82, endPoint y: 184, distance: 177.8
click at [82, 184] on div "**********" at bounding box center [186, 192] width 215 height 35
type textarea "**********"
click at [269, 198] on button "button" at bounding box center [269, 199] width 7 height 8
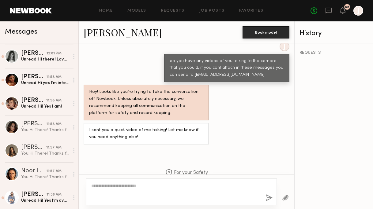
scroll to position [625, 0]
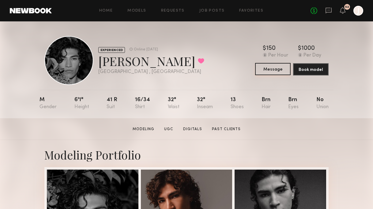
click at [263, 67] on button "Message" at bounding box center [273, 69] width 36 height 12
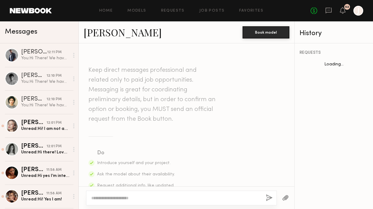
scroll to position [617, 0]
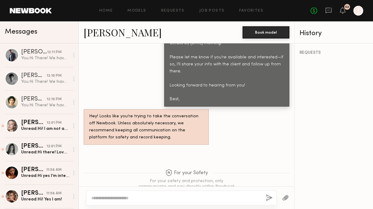
click at [202, 196] on textarea at bounding box center [176, 198] width 170 height 6
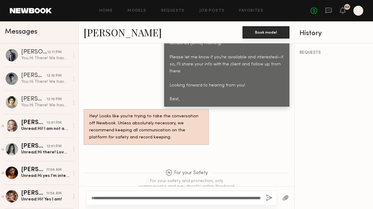
scroll to position [617, 0]
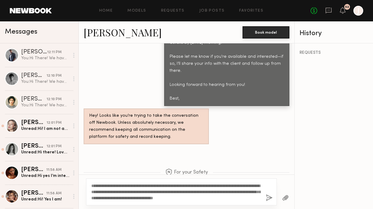
click at [221, 194] on textarea "**********" at bounding box center [176, 192] width 170 height 18
type textarea "**********"
click at [268, 199] on button "button" at bounding box center [269, 199] width 7 height 8
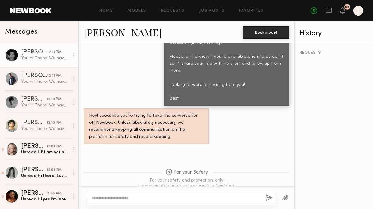
scroll to position [755, 0]
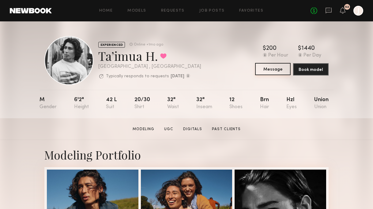
click at [268, 67] on button "Message" at bounding box center [273, 69] width 36 height 12
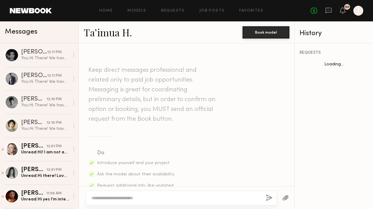
scroll to position [774, 0]
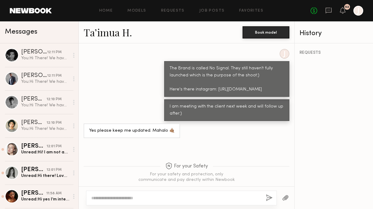
click at [170, 197] on textarea at bounding box center [176, 198] width 170 height 6
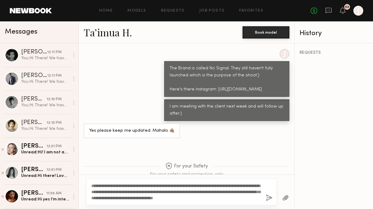
drag, startPoint x: 223, startPoint y: 191, endPoint x: 216, endPoint y: 191, distance: 6.1
click at [216, 191] on textarea "**********" at bounding box center [176, 192] width 170 height 18
type textarea "**********"
click at [270, 198] on button "button" at bounding box center [269, 199] width 7 height 8
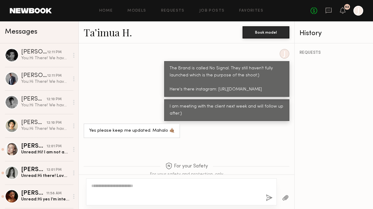
scroll to position [924, 0]
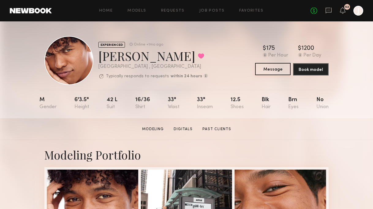
click at [265, 72] on button "Message" at bounding box center [273, 69] width 36 height 12
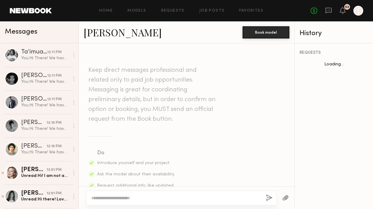
scroll to position [567, 0]
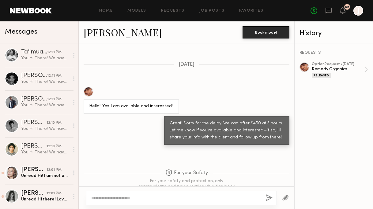
click at [164, 200] on textarea at bounding box center [176, 198] width 170 height 6
click at [186, 200] on textarea at bounding box center [176, 198] width 170 height 6
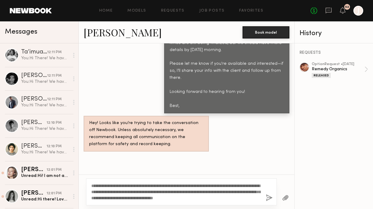
scroll to position [579, 0]
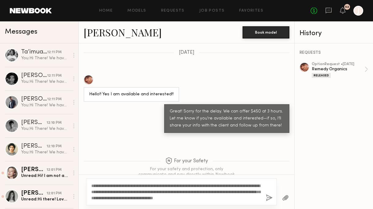
type textarea "**********"
click at [267, 199] on button "button" at bounding box center [269, 199] width 7 height 8
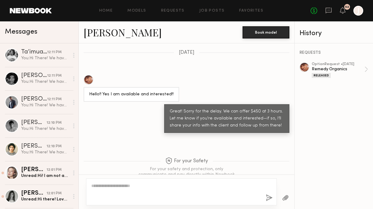
scroll to position [718, 0]
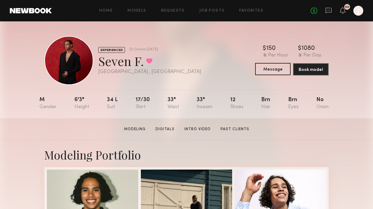
click at [268, 67] on button "Message" at bounding box center [273, 69] width 36 height 12
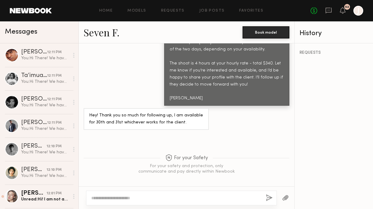
click at [186, 197] on textarea at bounding box center [176, 198] width 170 height 6
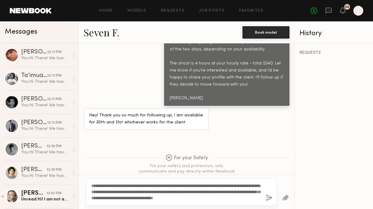
scroll to position [350, 0]
click at [221, 191] on textarea "**********" at bounding box center [176, 192] width 170 height 18
type textarea "**********"
click at [269, 197] on button "button" at bounding box center [269, 199] width 7 height 8
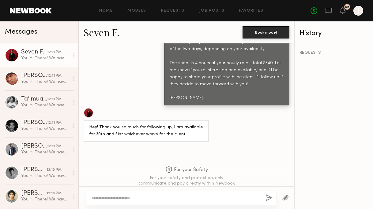
scroll to position [499, 0]
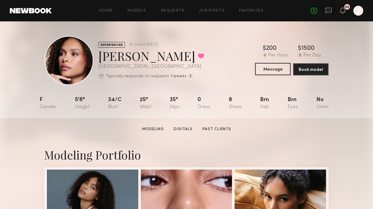
click at [269, 69] on button "Message" at bounding box center [273, 69] width 36 height 12
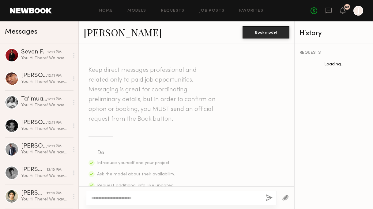
scroll to position [262, 0]
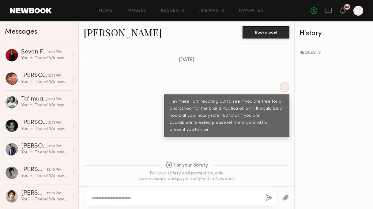
click at [182, 194] on div at bounding box center [181, 198] width 191 height 15
click at [182, 197] on textarea at bounding box center [176, 198] width 170 height 6
paste textarea "**********"
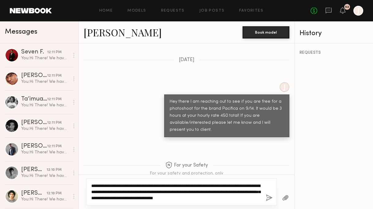
drag, startPoint x: 222, startPoint y: 192, endPoint x: 215, endPoint y: 192, distance: 7.0
click at [215, 192] on textarea "**********" at bounding box center [176, 192] width 170 height 18
type textarea "**********"
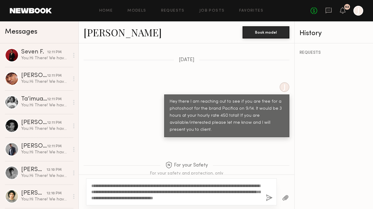
click at [270, 197] on button "button" at bounding box center [269, 199] width 7 height 8
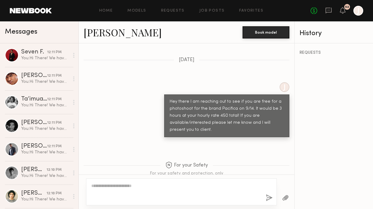
scroll to position [400, 0]
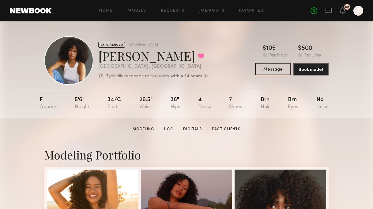
click at [274, 68] on button "Message" at bounding box center [273, 69] width 36 height 12
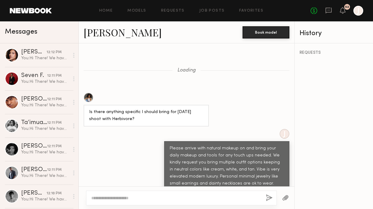
scroll to position [502, 0]
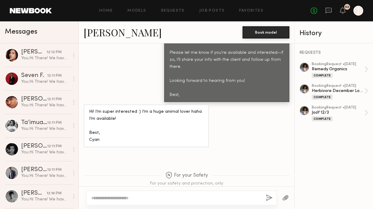
click at [157, 200] on textarea at bounding box center [176, 198] width 170 height 6
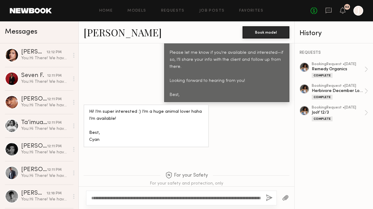
scroll to position [503, 0]
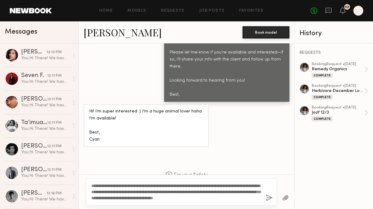
click at [220, 193] on textarea "**********" at bounding box center [176, 192] width 170 height 18
click at [219, 193] on textarea "**********" at bounding box center [176, 192] width 170 height 18
click at [221, 192] on textarea "**********" at bounding box center [176, 192] width 170 height 18
click at [222, 192] on textarea "**********" at bounding box center [176, 192] width 170 height 18
type textarea "**********"
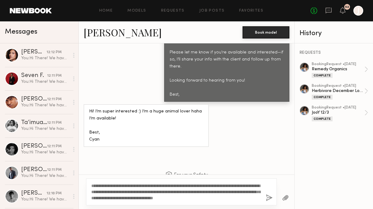
click at [268, 197] on button "button" at bounding box center [269, 199] width 7 height 8
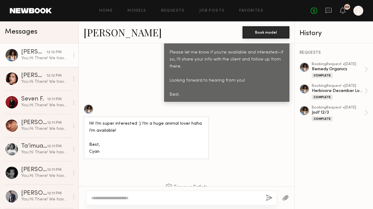
scroll to position [653, 0]
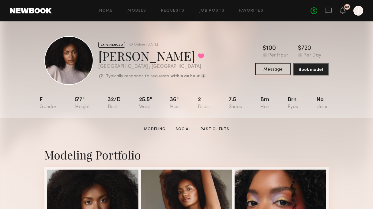
click at [262, 65] on button "Message" at bounding box center [273, 69] width 36 height 12
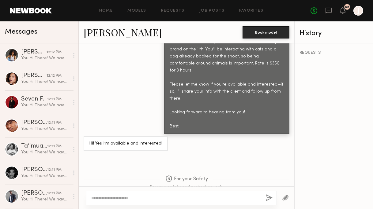
click at [190, 198] on textarea at bounding box center [176, 198] width 170 height 6
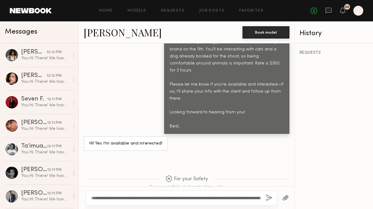
scroll to position [335, 0]
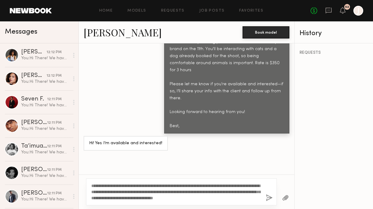
drag, startPoint x: 223, startPoint y: 192, endPoint x: 216, endPoint y: 192, distance: 6.7
click at [216, 192] on textarea "**********" at bounding box center [176, 192] width 170 height 18
type textarea "**********"
click at [267, 197] on button "button" at bounding box center [269, 199] width 7 height 8
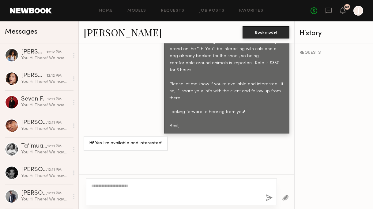
scroll to position [485, 0]
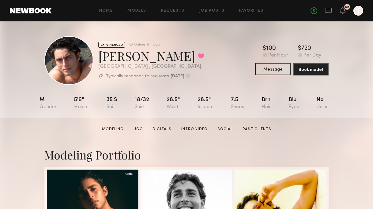
click at [268, 68] on button "Message" at bounding box center [273, 69] width 36 height 12
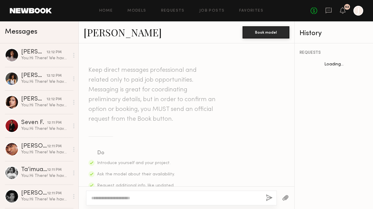
click at [186, 198] on textarea at bounding box center [176, 198] width 170 height 6
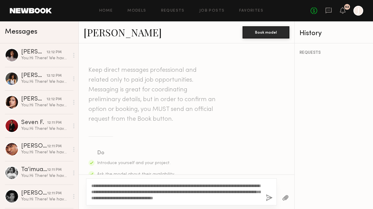
drag, startPoint x: 222, startPoint y: 190, endPoint x: 215, endPoint y: 191, distance: 6.4
click at [215, 191] on textarea "**********" at bounding box center [176, 192] width 170 height 18
type textarea "**********"
click at [267, 200] on button "button" at bounding box center [269, 199] width 7 height 8
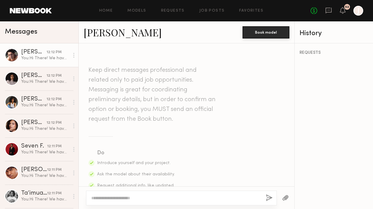
scroll to position [206, 0]
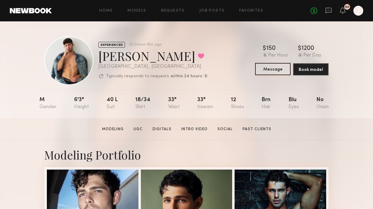
click at [275, 69] on button "Message" at bounding box center [273, 69] width 36 height 12
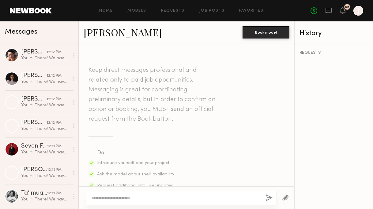
scroll to position [602, 0]
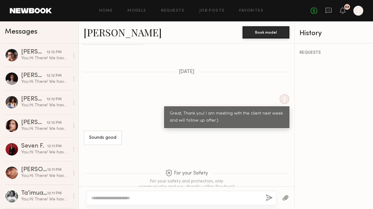
click at [185, 203] on div at bounding box center [181, 198] width 191 height 15
click at [181, 200] on textarea at bounding box center [176, 198] width 170 height 6
paste textarea "**********"
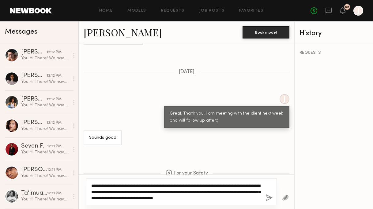
drag, startPoint x: 222, startPoint y: 191, endPoint x: 215, endPoint y: 191, distance: 6.7
click at [215, 191] on textarea "**********" at bounding box center [176, 192] width 170 height 18
type textarea "**********"
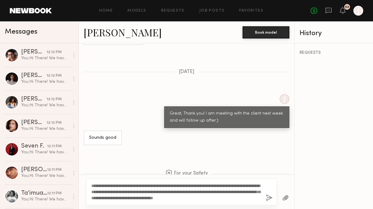
click at [270, 197] on button "button" at bounding box center [269, 199] width 7 height 8
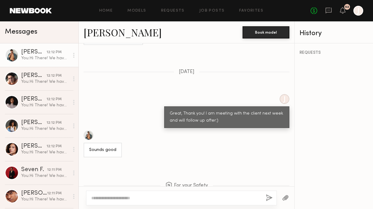
scroll to position [753, 0]
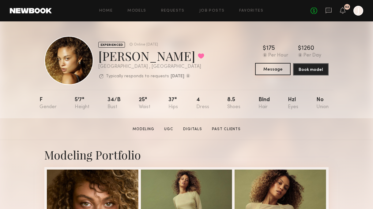
click at [267, 67] on button "Message" at bounding box center [273, 69] width 36 height 12
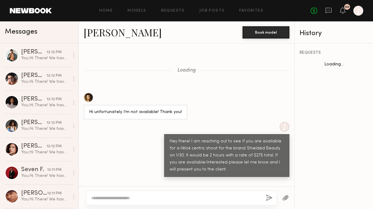
scroll to position [689, 0]
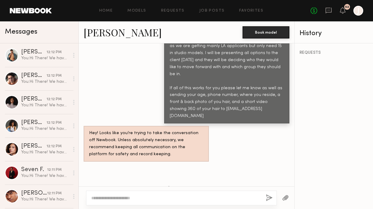
click at [186, 198] on textarea at bounding box center [176, 198] width 170 height 6
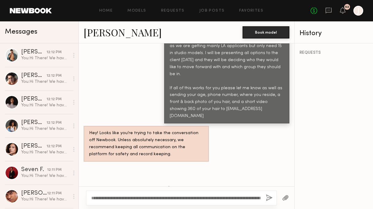
scroll to position [689, 0]
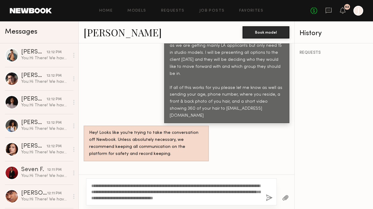
drag, startPoint x: 223, startPoint y: 192, endPoint x: 215, endPoint y: 192, distance: 7.0
click at [215, 192] on textarea "**********" at bounding box center [176, 192] width 170 height 18
type textarea "**********"
click at [270, 197] on button "button" at bounding box center [269, 199] width 7 height 8
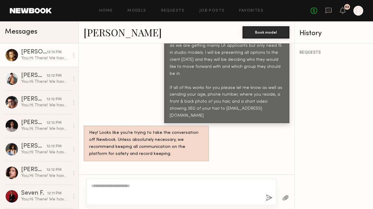
scroll to position [827, 0]
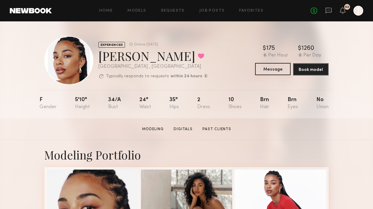
click at [262, 67] on button "Message" at bounding box center [273, 69] width 36 height 12
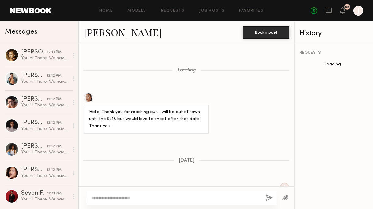
scroll to position [696, 0]
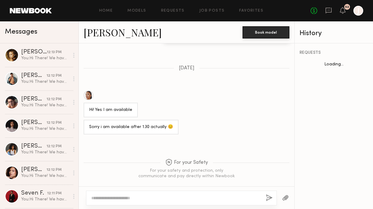
click at [189, 195] on div at bounding box center [181, 198] width 191 height 15
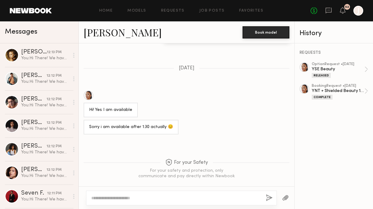
click at [187, 196] on textarea at bounding box center [176, 198] width 170 height 6
paste textarea "**********"
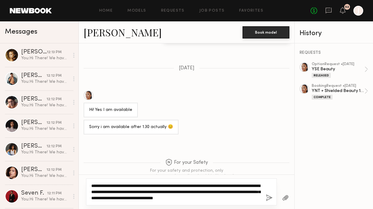
click at [221, 192] on textarea "**********" at bounding box center [176, 192] width 170 height 18
drag, startPoint x: 222, startPoint y: 192, endPoint x: 215, endPoint y: 191, distance: 6.4
click at [215, 191] on textarea "**********" at bounding box center [176, 192] width 170 height 18
type textarea "**********"
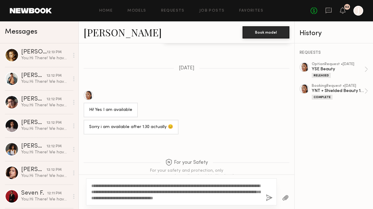
click at [268, 197] on button "button" at bounding box center [269, 199] width 7 height 8
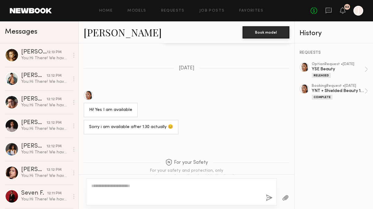
scroll to position [834, 0]
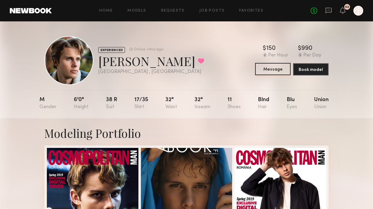
click at [270, 71] on button "Message" at bounding box center [273, 69] width 36 height 12
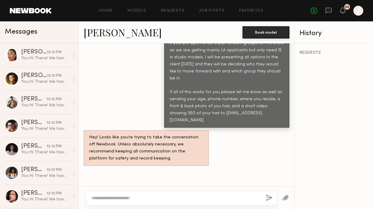
click at [182, 196] on textarea at bounding box center [176, 198] width 170 height 6
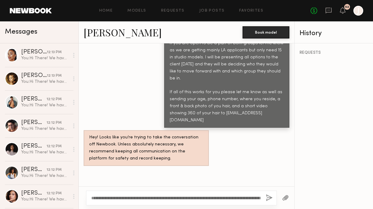
scroll to position [810, 0]
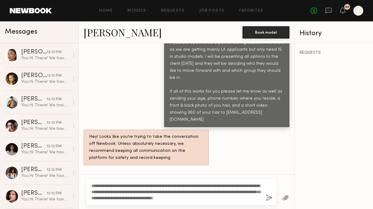
drag, startPoint x: 222, startPoint y: 192, endPoint x: 216, endPoint y: 192, distance: 5.8
click at [216, 192] on textarea "**********" at bounding box center [176, 192] width 170 height 18
type textarea "**********"
click at [269, 200] on button "button" at bounding box center [269, 199] width 7 height 8
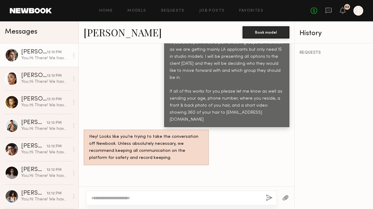
scroll to position [947, 0]
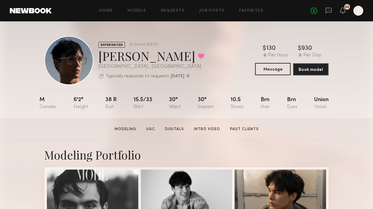
click at [261, 69] on button "Message" at bounding box center [273, 69] width 36 height 12
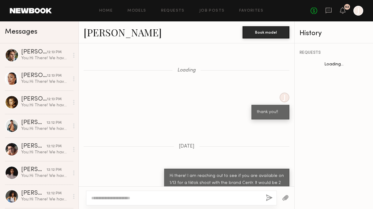
scroll to position [675, 0]
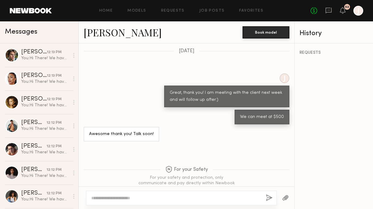
click at [185, 202] on div at bounding box center [181, 198] width 191 height 15
click at [183, 199] on textarea at bounding box center [176, 198] width 170 height 6
paste textarea "**********"
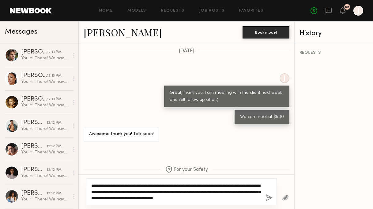
click at [222, 193] on textarea "**********" at bounding box center [176, 192] width 170 height 18
type textarea "**********"
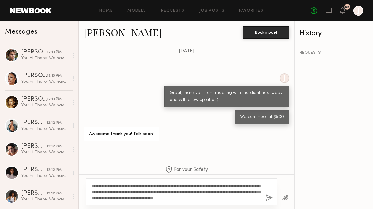
click at [265, 197] on div "**********" at bounding box center [181, 192] width 191 height 27
click at [268, 198] on button "button" at bounding box center [269, 199] width 7 height 8
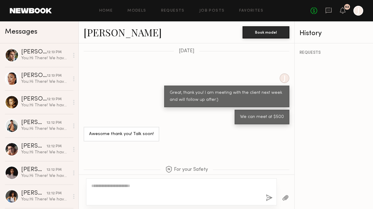
scroll to position [825, 0]
